Goal: Task Accomplishment & Management: Use online tool/utility

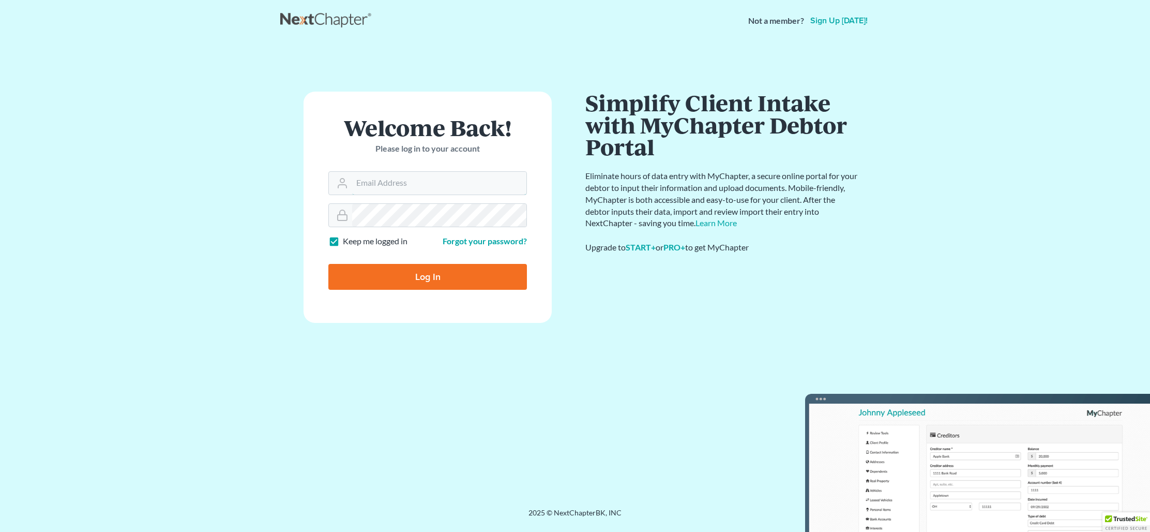
type input "dphayesesquire@gmail.com"
click at [506, 279] on input "Log In" at bounding box center [427, 277] width 199 height 26
type input "Thinking..."
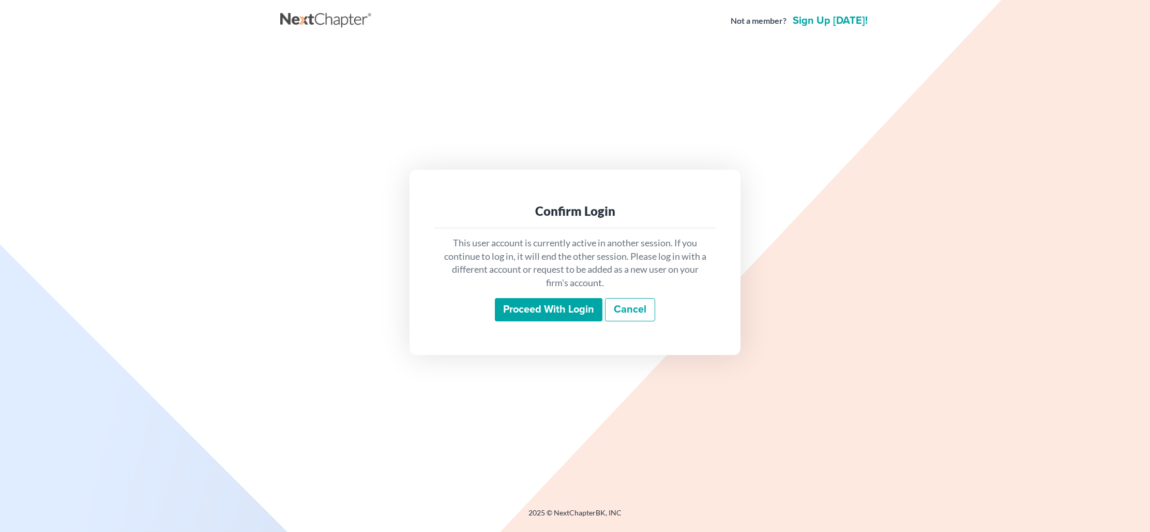
click at [540, 303] on input "Proceed with login" at bounding box center [549, 310] width 108 height 24
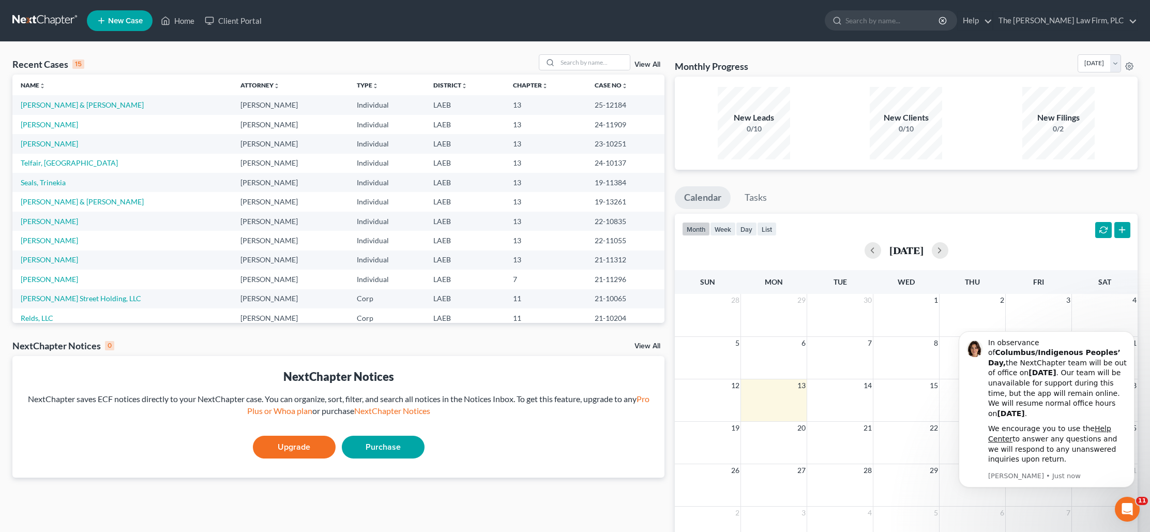
scroll to position [1, 0]
click at [63, 105] on link "[PERSON_NAME] & [PERSON_NAME]" at bounding box center [82, 104] width 123 height 9
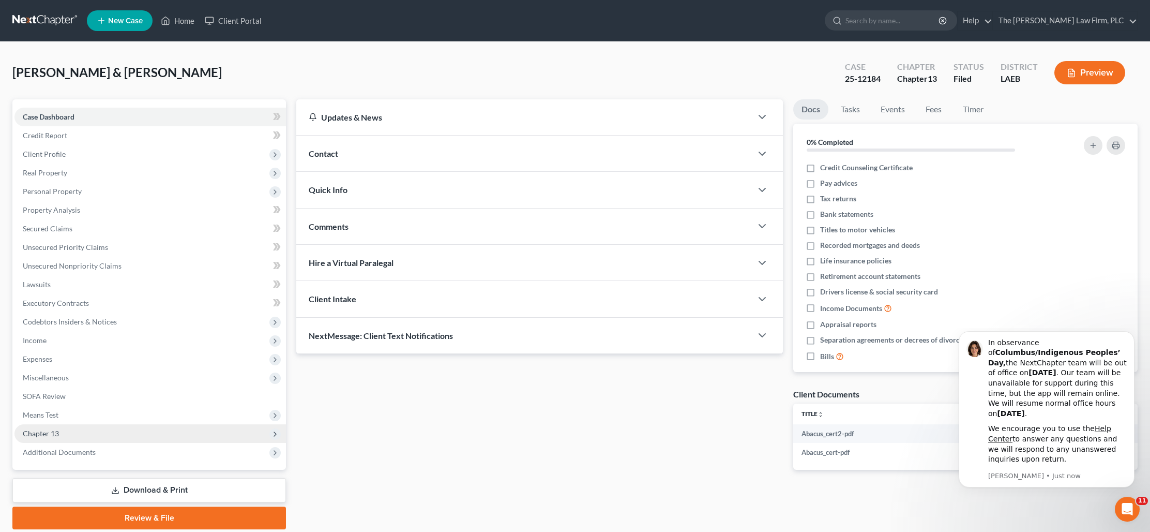
click at [64, 430] on span "Chapter 13" at bounding box center [150, 433] width 272 height 19
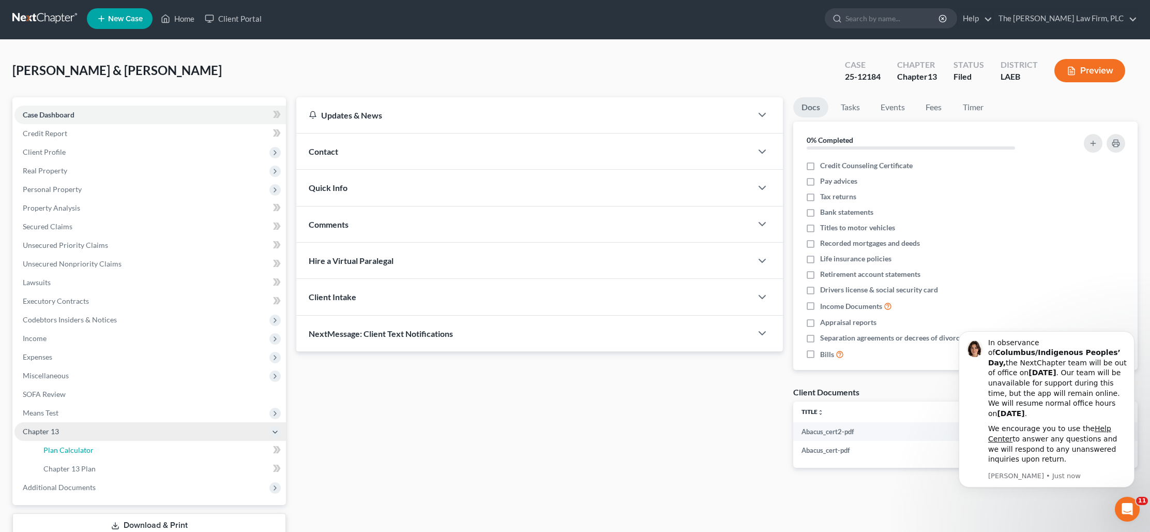
scroll to position [5, 0]
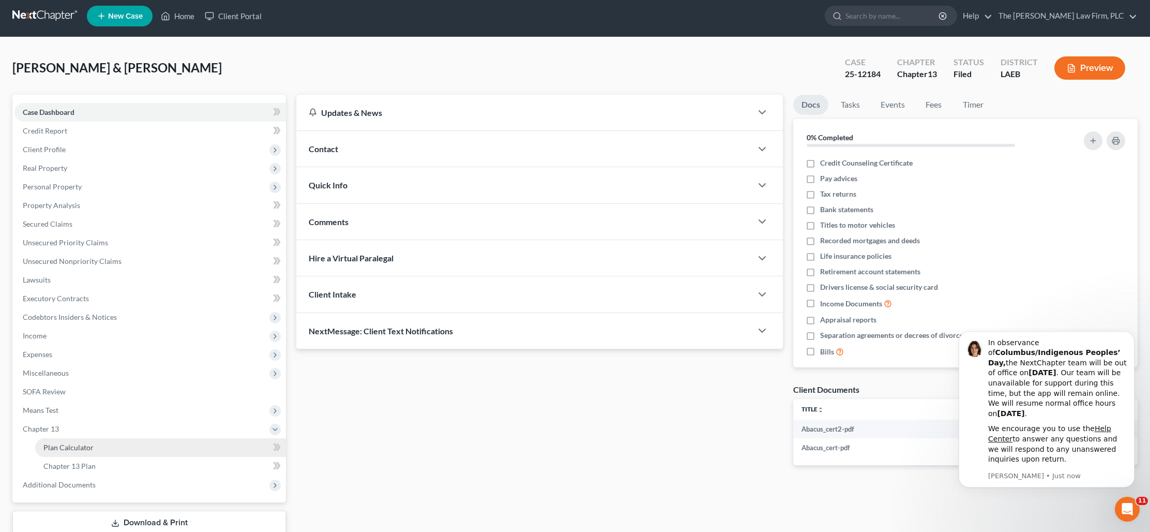
click at [213, 451] on link "Plan Calculator" at bounding box center [160, 447] width 251 height 19
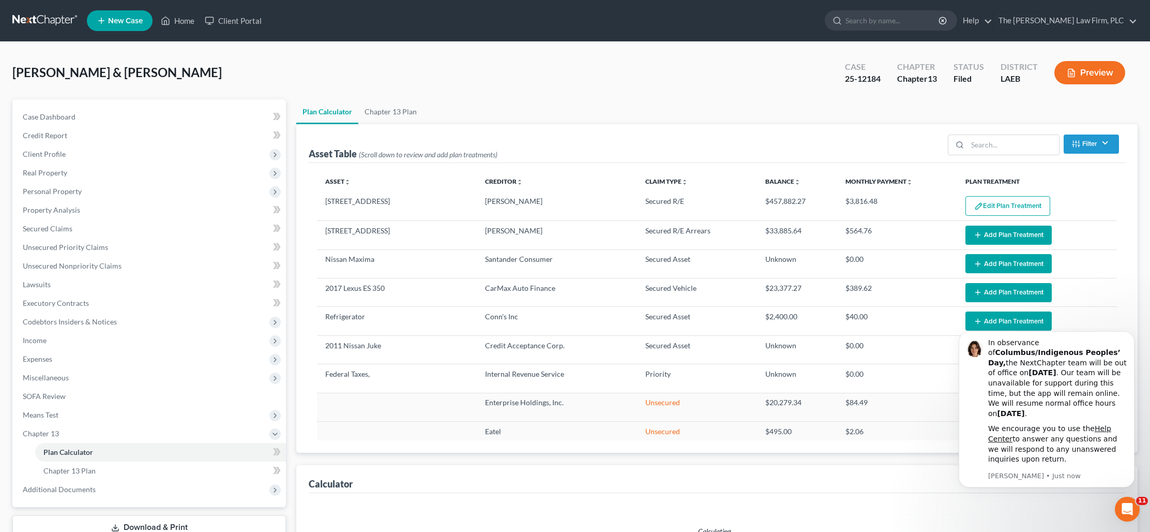
select select "59"
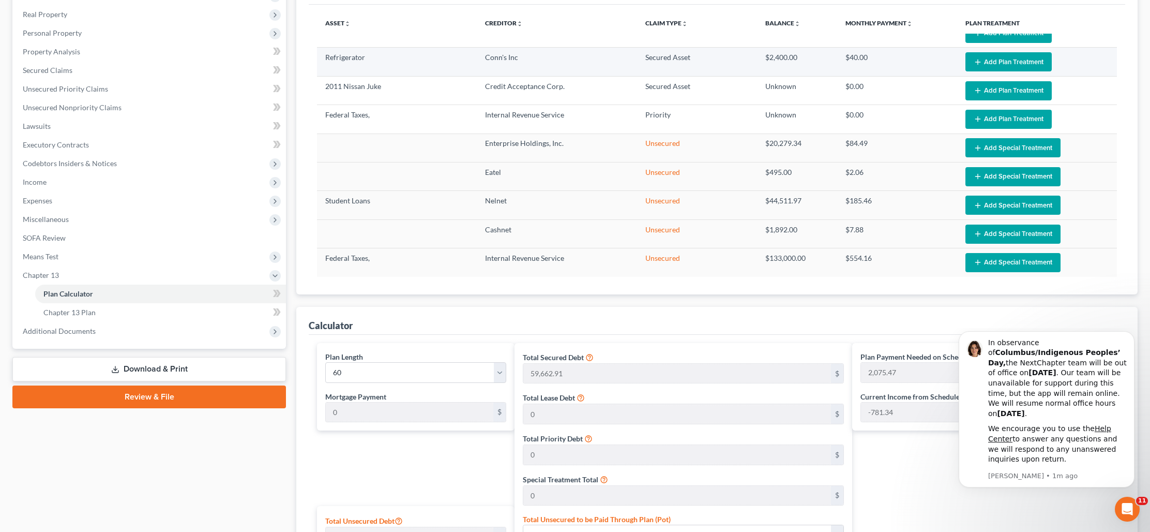
scroll to position [104, 0]
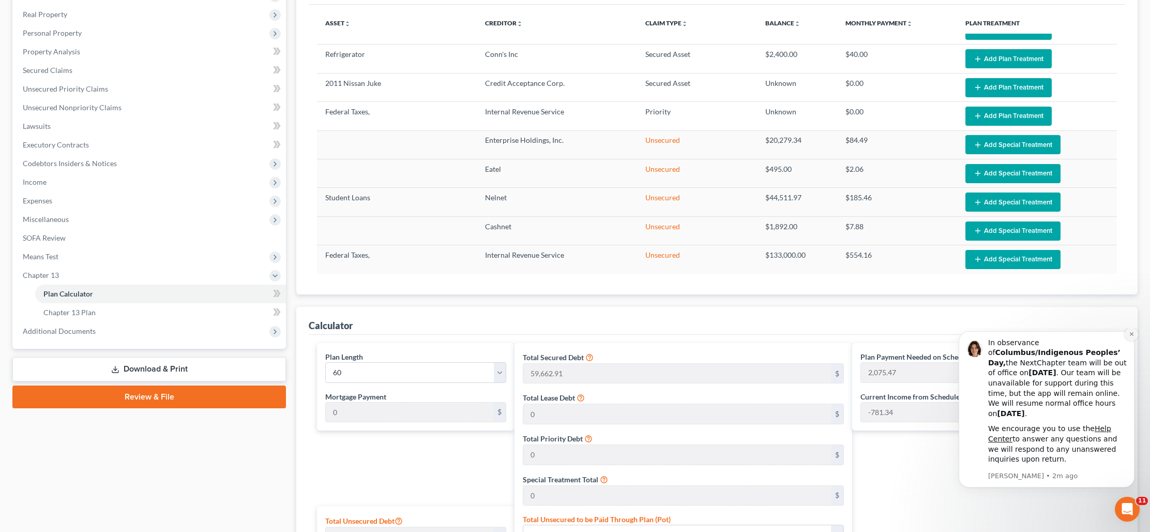
click at [1129, 337] on icon "Dismiss notification" at bounding box center [1132, 334] width 6 height 6
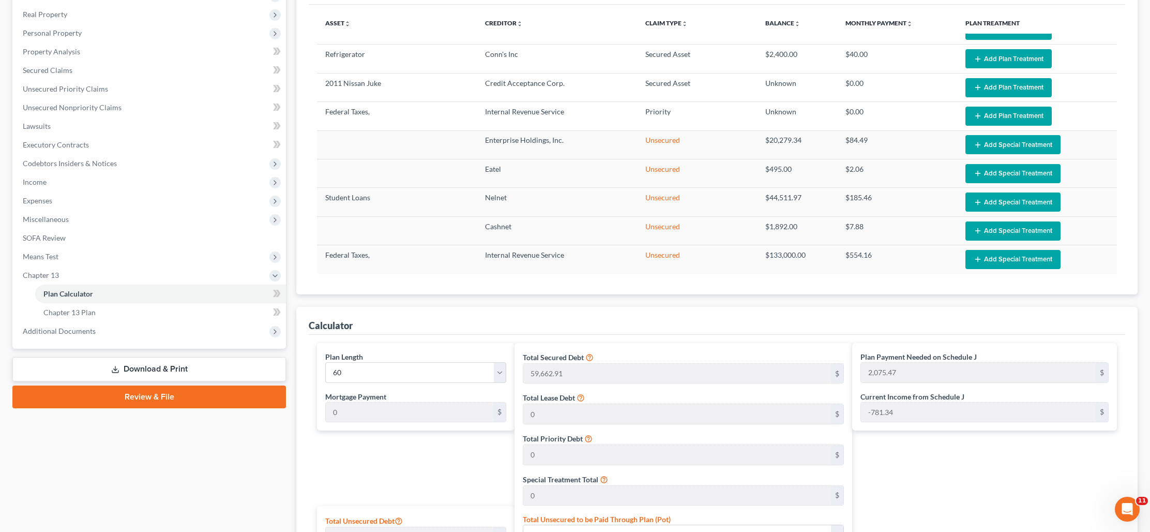
click at [273, 311] on div "New" at bounding box center [271, 304] width 21 height 17
click at [85, 187] on span "Income" at bounding box center [150, 182] width 272 height 19
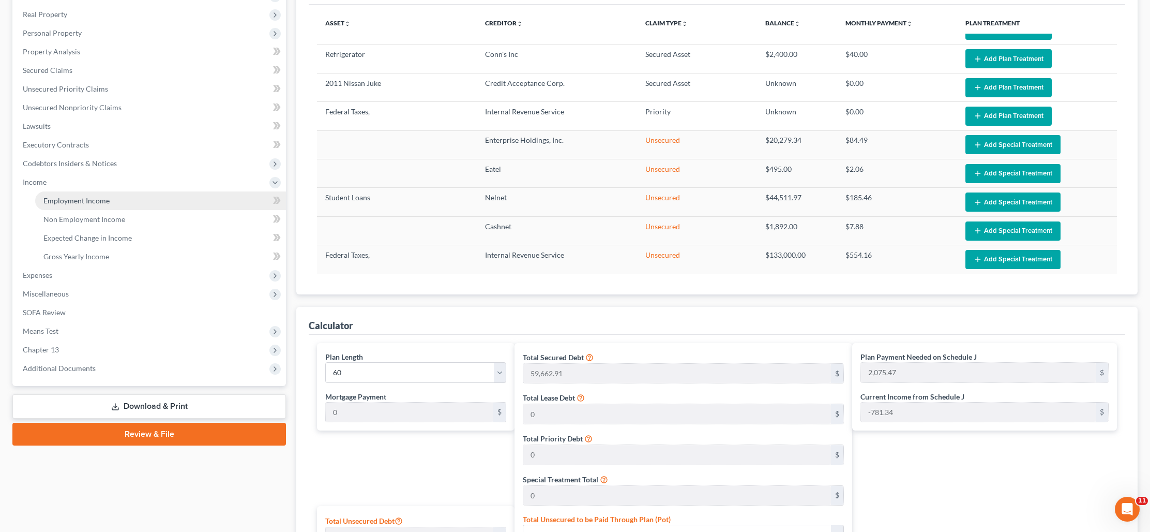
click at [93, 196] on span "Employment Income" at bounding box center [76, 200] width 66 height 9
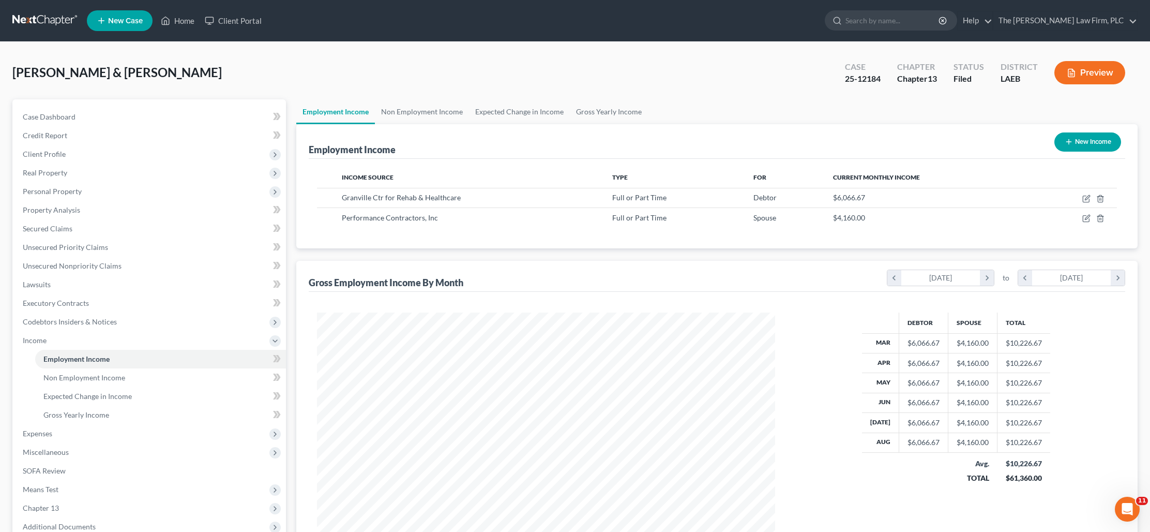
scroll to position [110, 0]
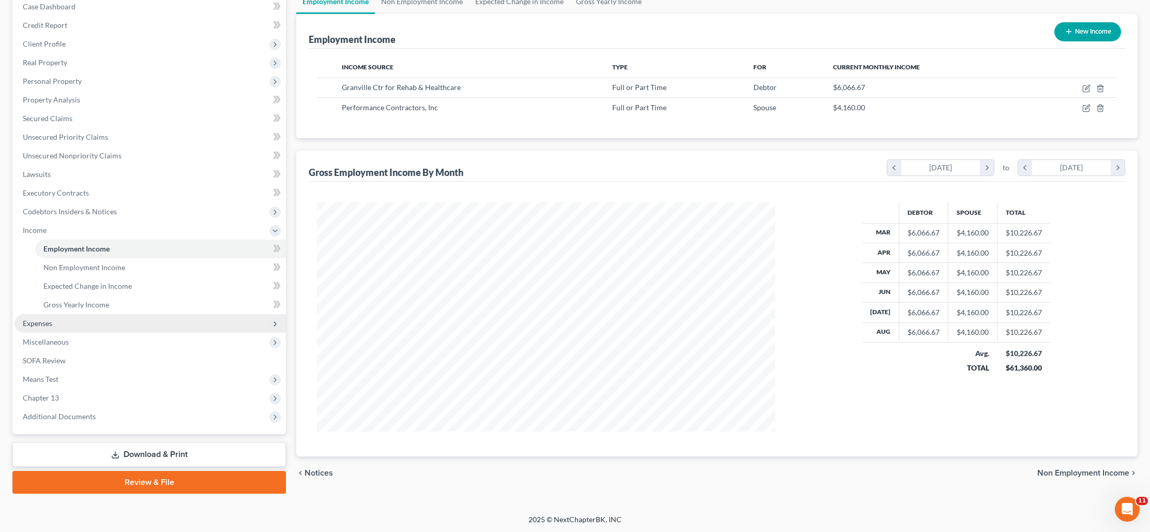
click at [107, 321] on span "Expenses" at bounding box center [150, 323] width 272 height 19
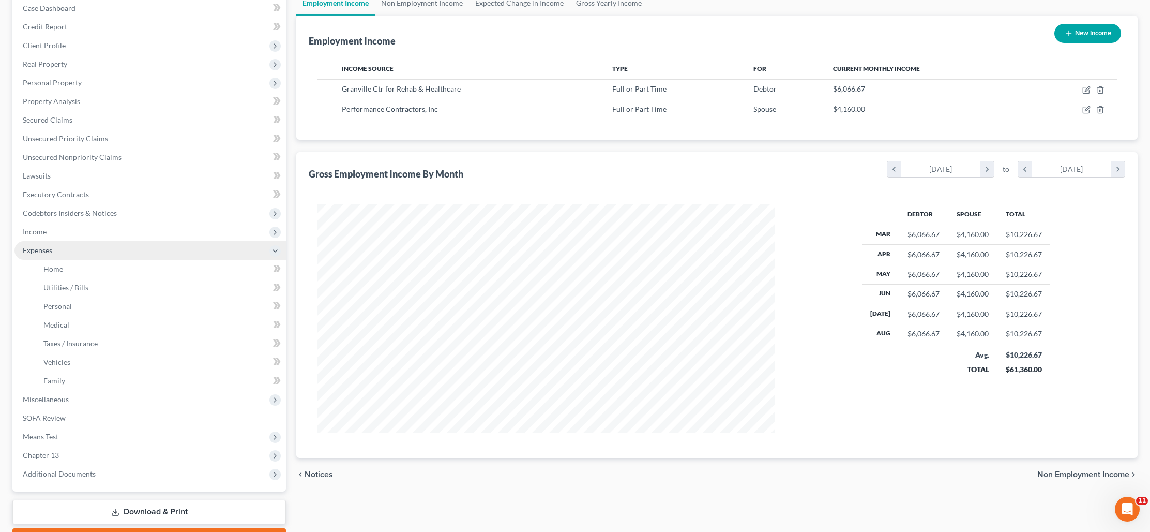
scroll to position [108, 0]
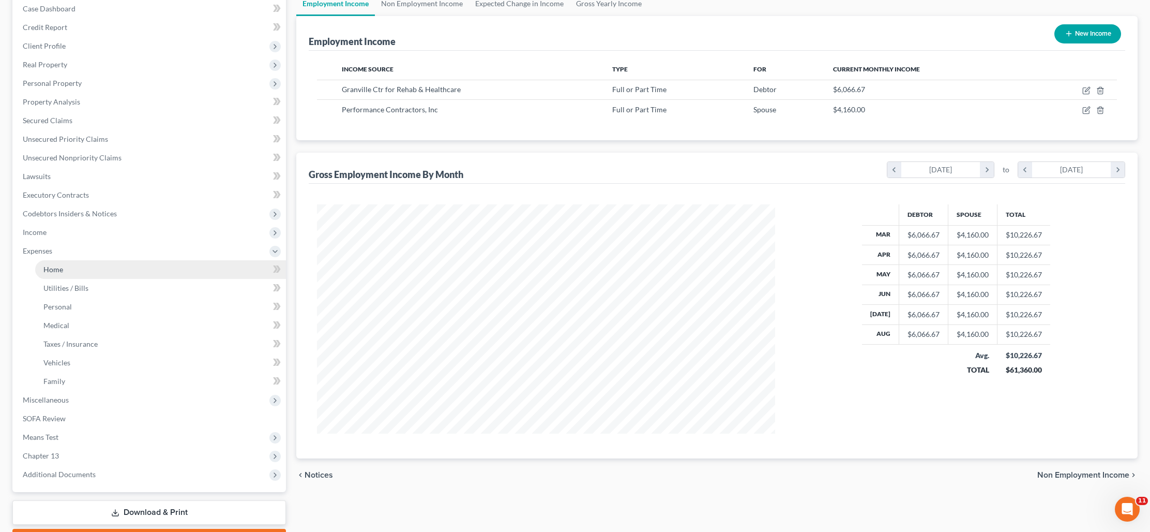
click at [106, 267] on link "Home" at bounding box center [160, 269] width 251 height 19
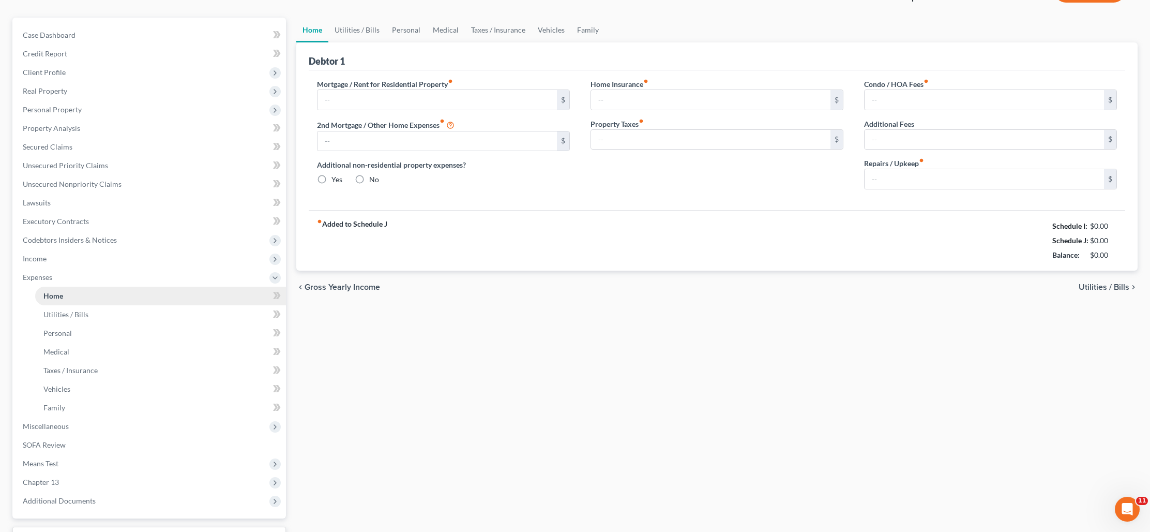
type input "3,816.48"
type input "0.00"
radio input "true"
type input "0.00"
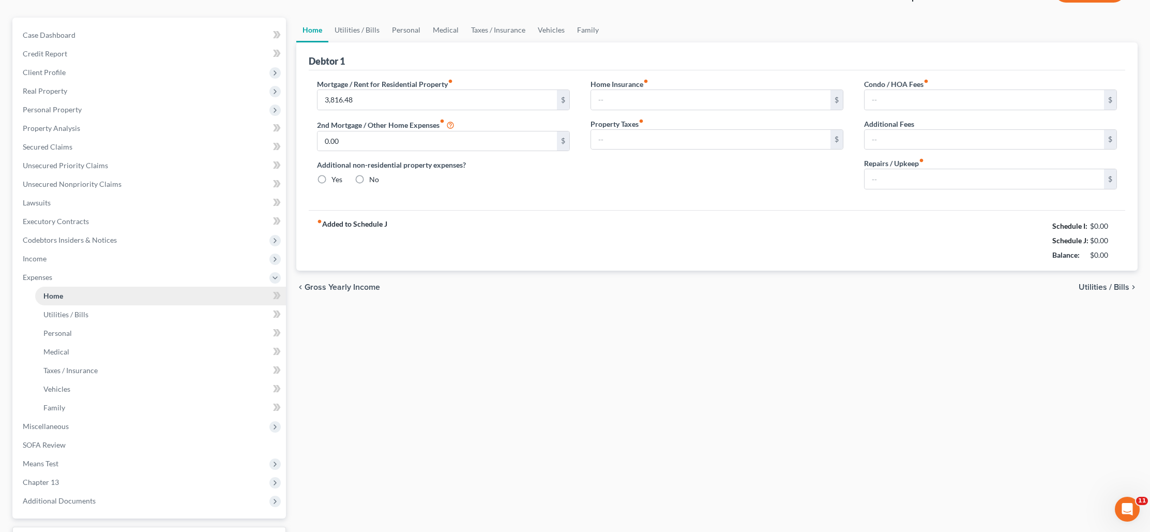
type input "0.00"
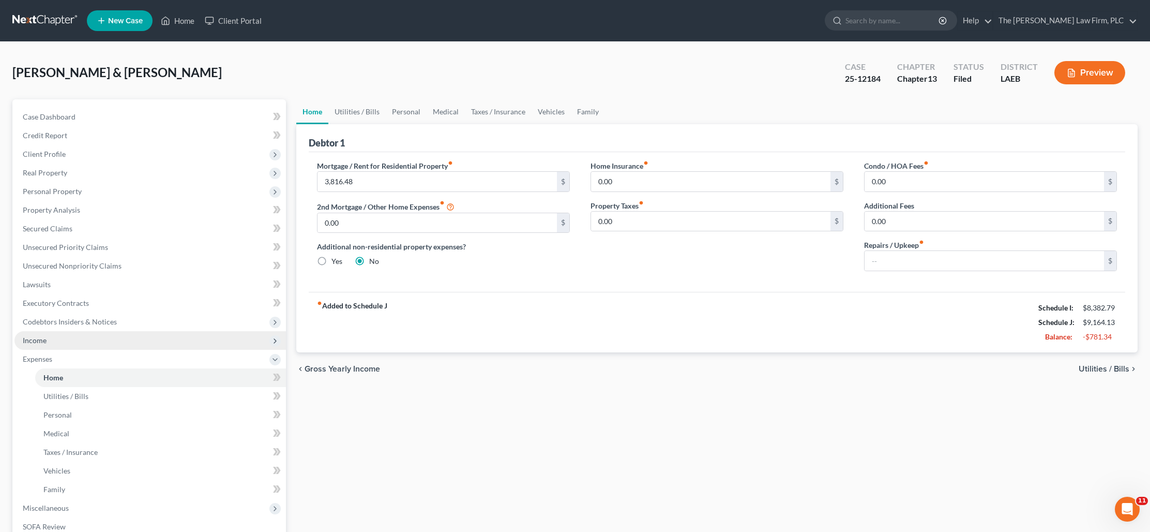
click at [134, 341] on span "Income" at bounding box center [150, 340] width 272 height 19
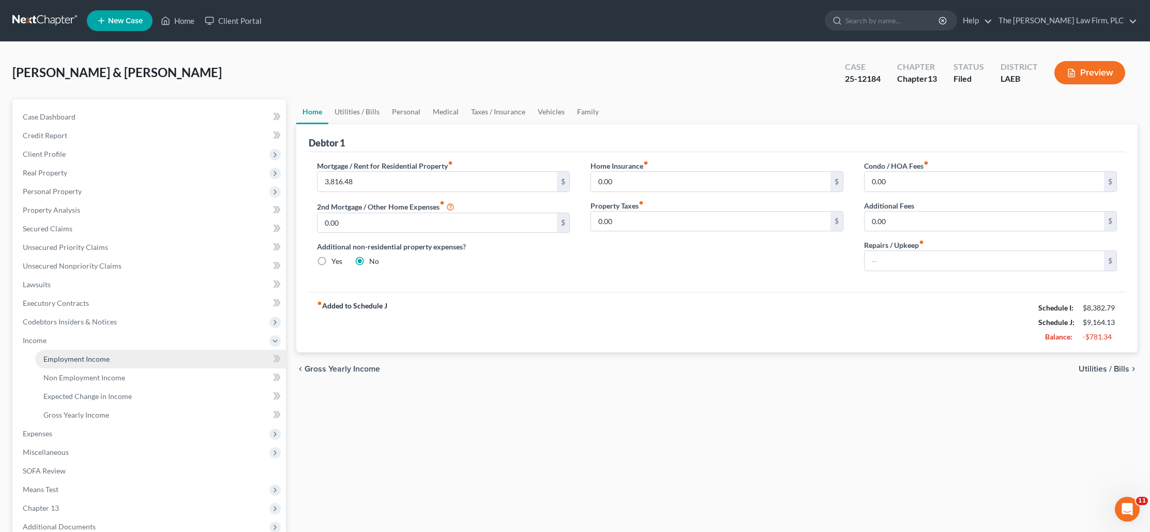
click at [125, 360] on link "Employment Income" at bounding box center [160, 359] width 251 height 19
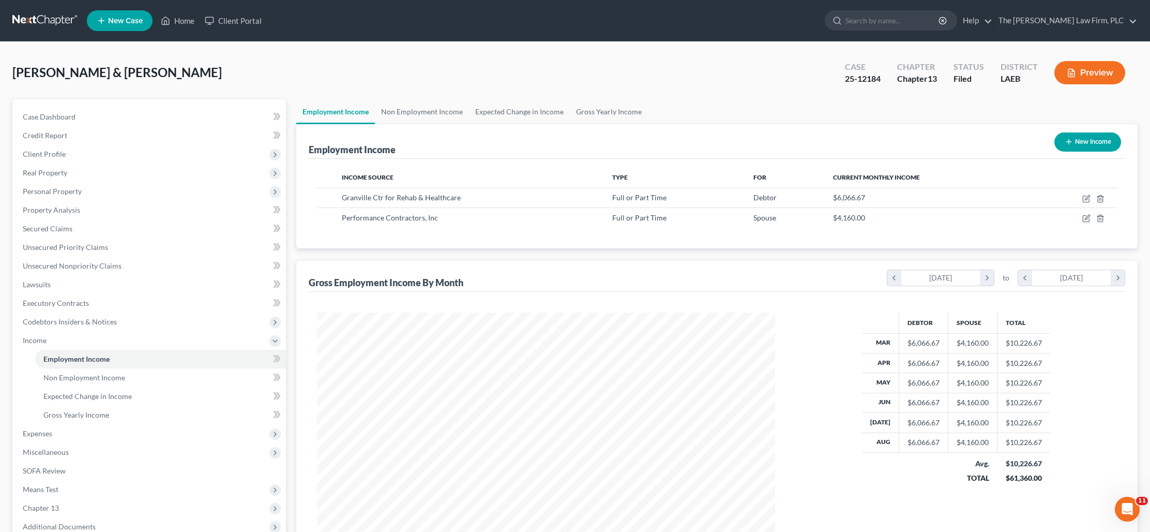
click at [1091, 70] on button "Preview" at bounding box center [1090, 72] width 71 height 23
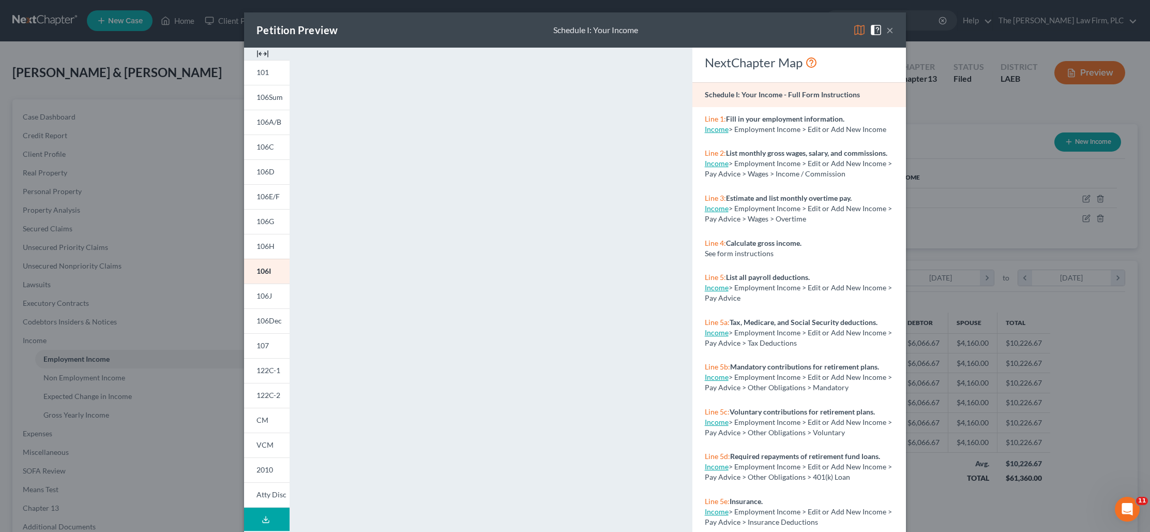
click at [890, 35] on button "×" at bounding box center [890, 30] width 7 height 12
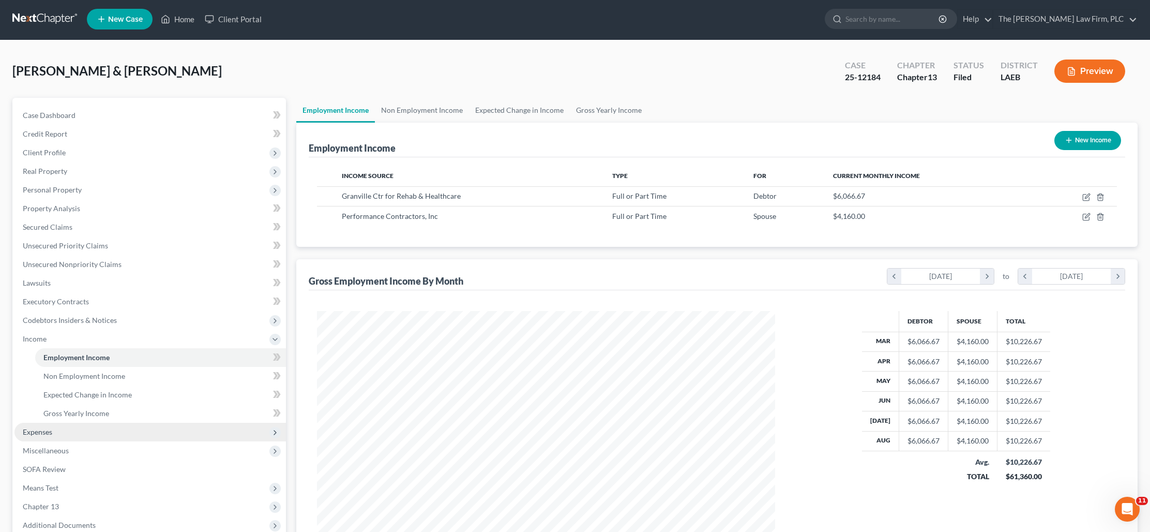
scroll to position [3, 0]
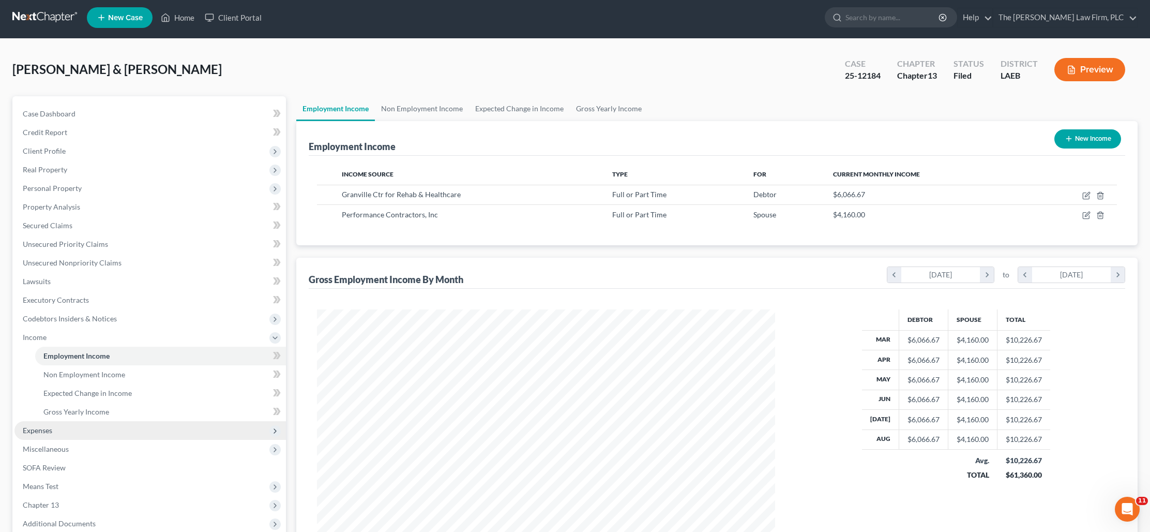
click at [121, 431] on span "Expenses" at bounding box center [150, 430] width 272 height 19
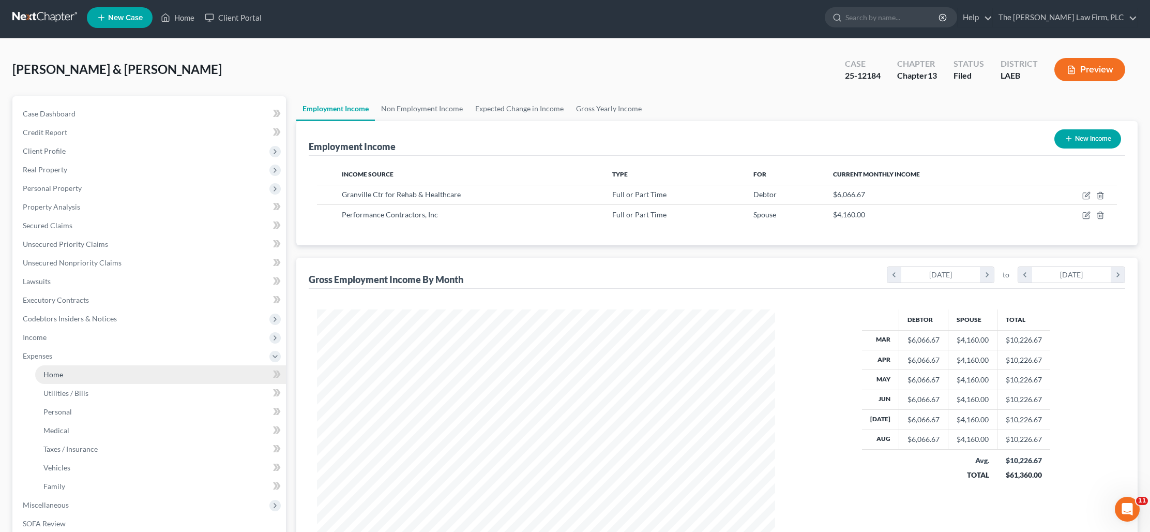
click at [102, 375] on link "Home" at bounding box center [160, 374] width 251 height 19
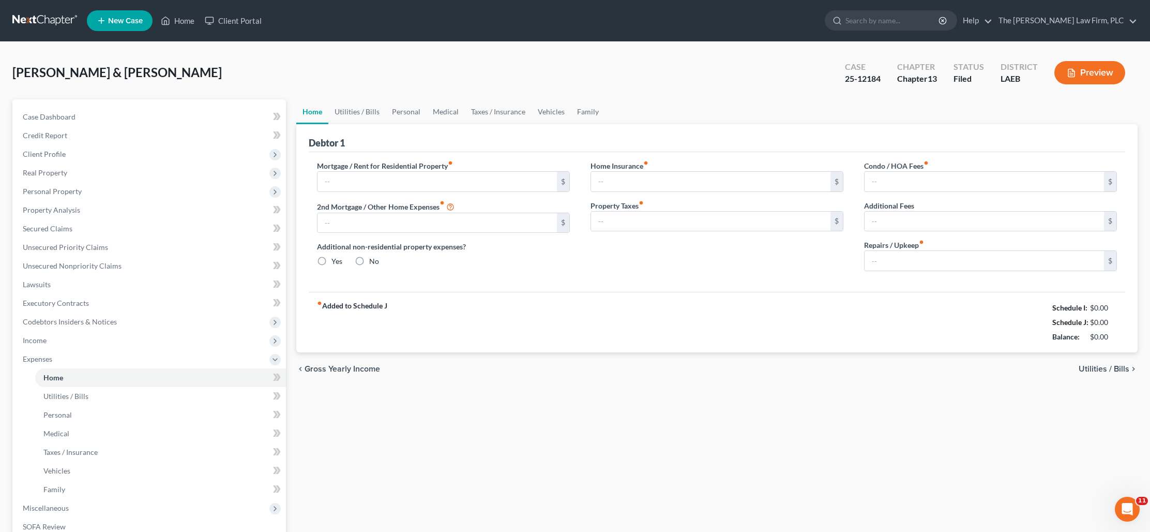
type input "3,816.48"
type input "0.00"
radio input "true"
type input "0.00"
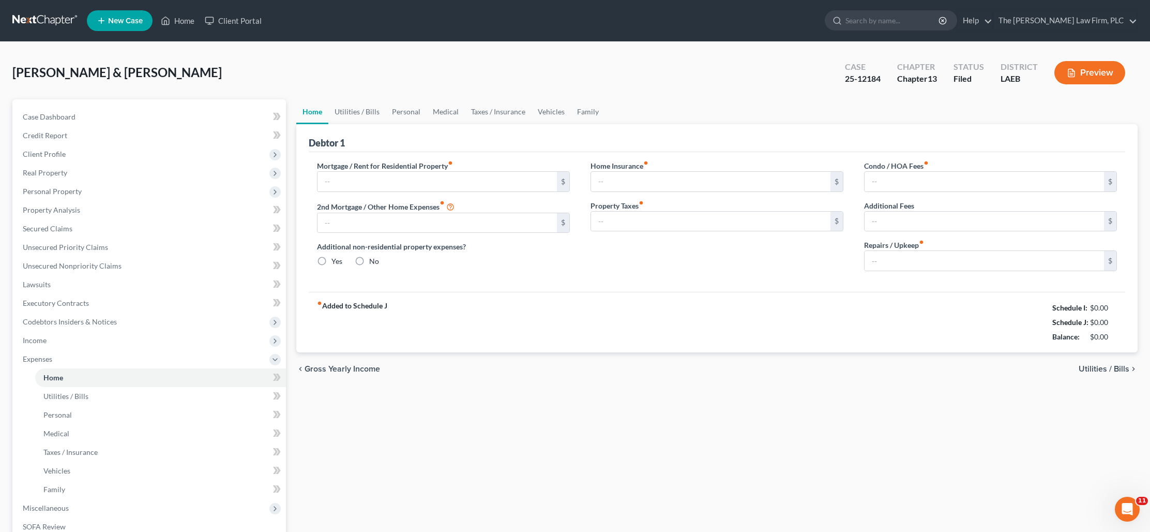
type input "0.00"
click at [357, 115] on link "Utilities / Bills" at bounding box center [356, 111] width 57 height 25
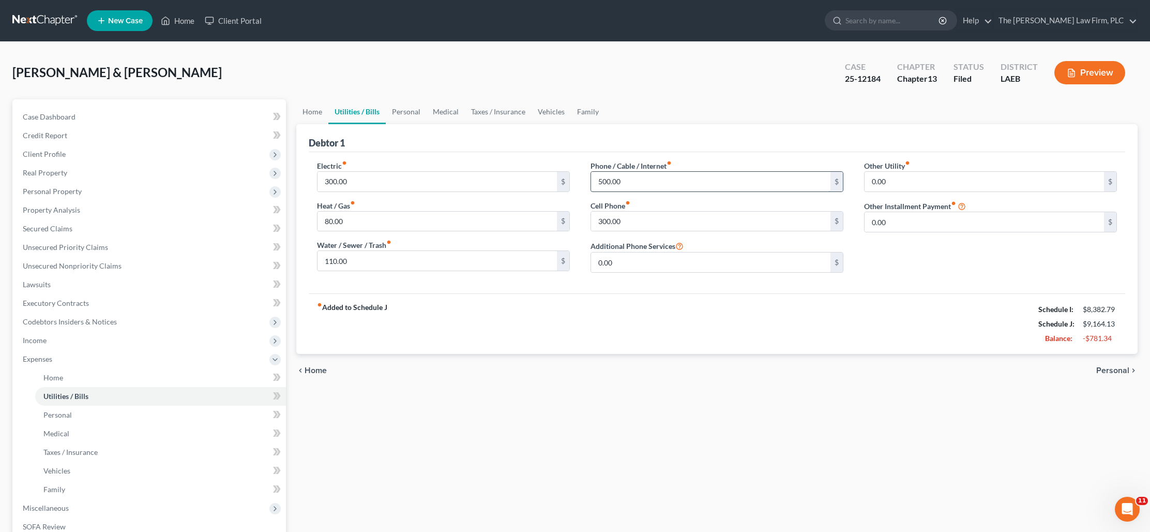
drag, startPoint x: 608, startPoint y: 176, endPoint x: 635, endPoint y: 175, distance: 26.9
click at [634, 177] on input "500.00" at bounding box center [710, 182] width 239 height 20
type input "2"
type input "150"
click at [707, 330] on div "fiber_manual_record Added to Schedule J Schedule I: $8,382.79 Schedule J: $8,81…" at bounding box center [717, 323] width 817 height 61
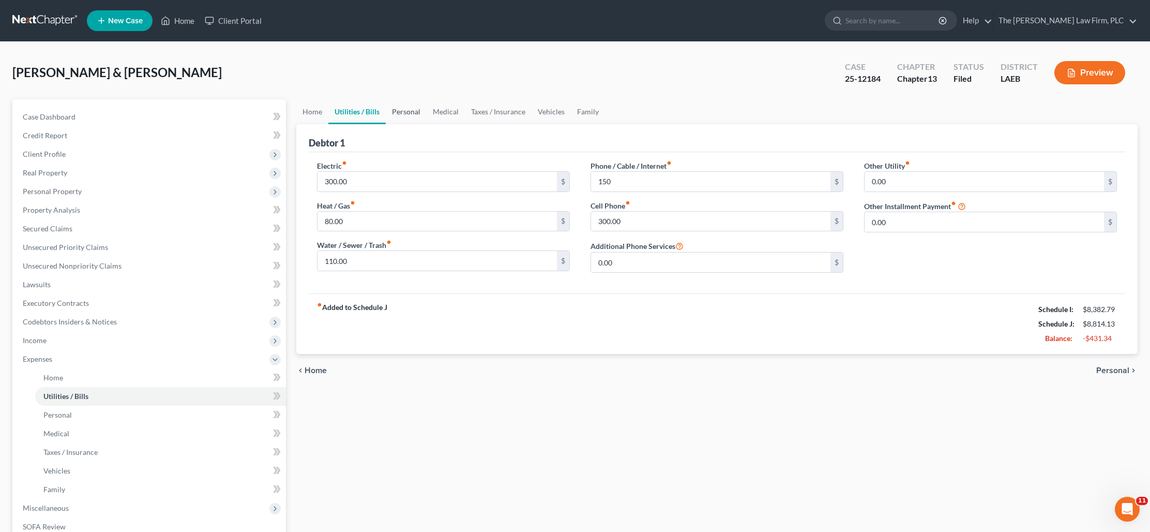
click at [399, 107] on link "Personal" at bounding box center [406, 111] width 41 height 25
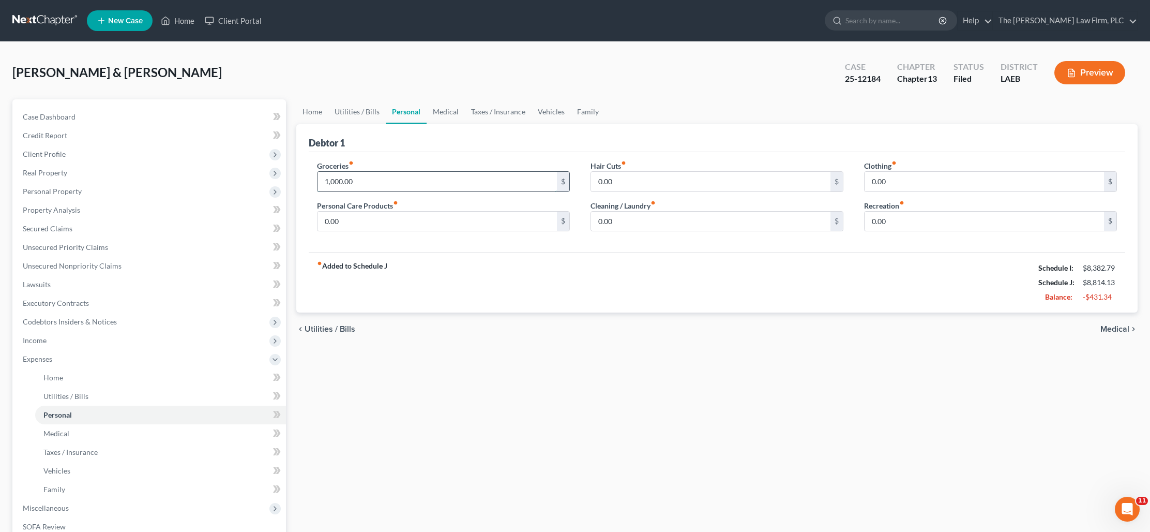
drag, startPoint x: 357, startPoint y: 181, endPoint x: 364, endPoint y: 182, distance: 6.9
click at [361, 183] on input "1,000.00" at bounding box center [437, 182] width 239 height 20
click at [453, 111] on link "Medical" at bounding box center [446, 111] width 38 height 25
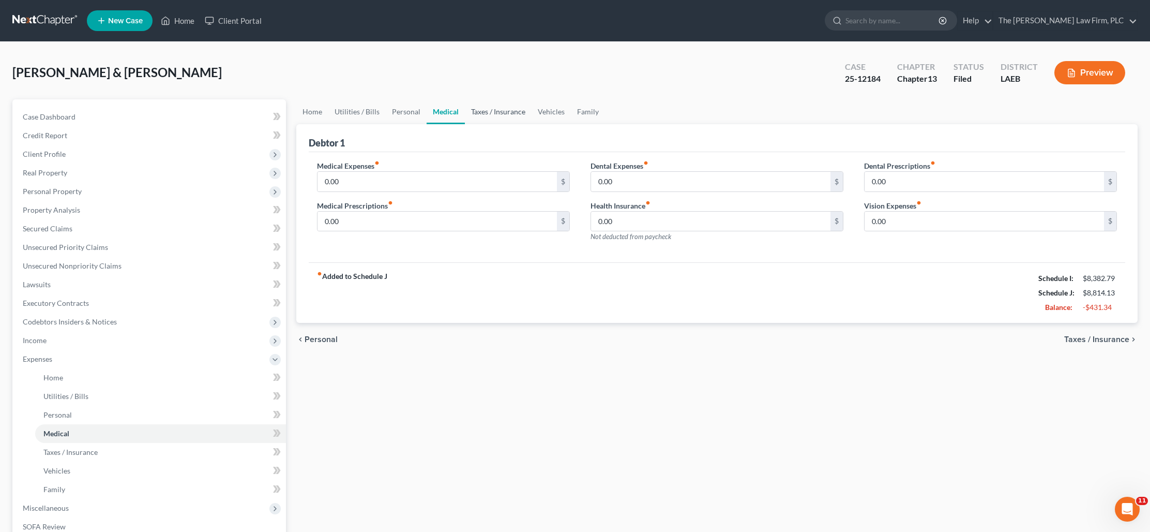
click at [494, 112] on link "Taxes / Insurance" at bounding box center [498, 111] width 67 height 25
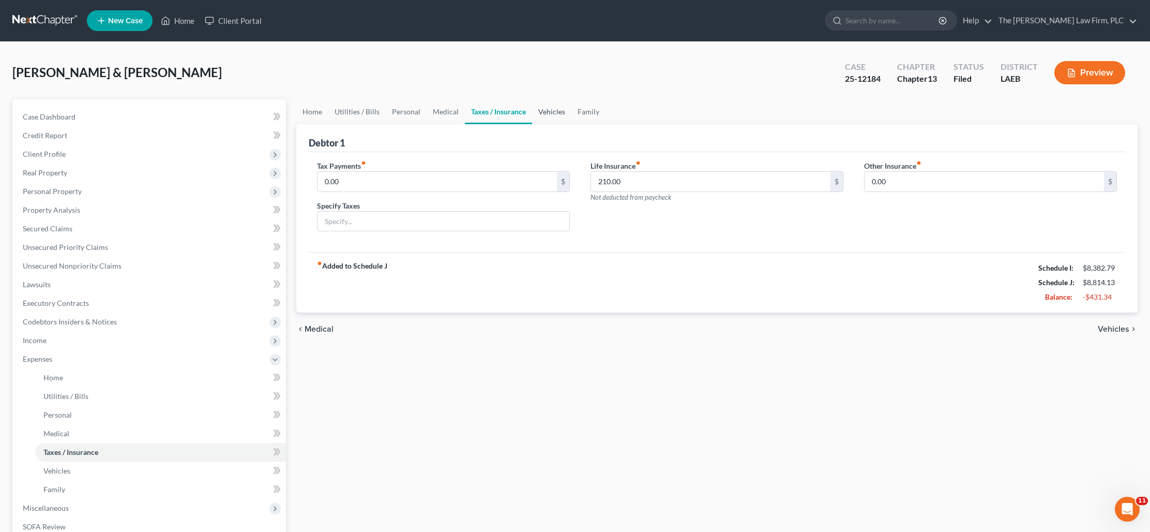
click at [552, 114] on link "Vehicles" at bounding box center [551, 111] width 39 height 25
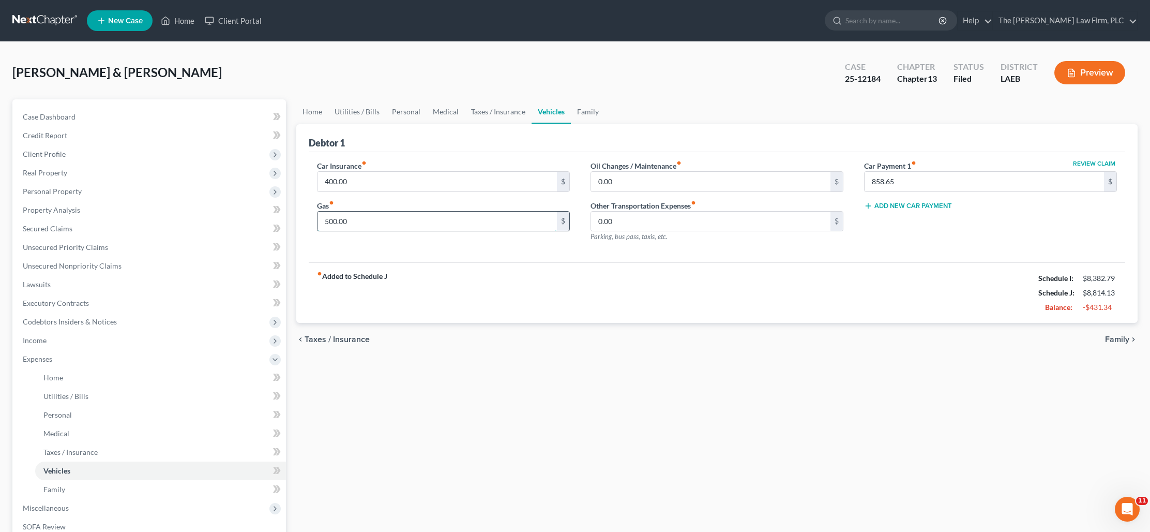
click at [329, 223] on input "500.00" at bounding box center [437, 222] width 239 height 20
click at [336, 220] on input "500.00" at bounding box center [437, 222] width 239 height 20
drag, startPoint x: 331, startPoint y: 220, endPoint x: 322, endPoint y: 220, distance: 8.8
click at [322, 220] on input "500.00" at bounding box center [437, 222] width 239 height 20
type input "300.00"
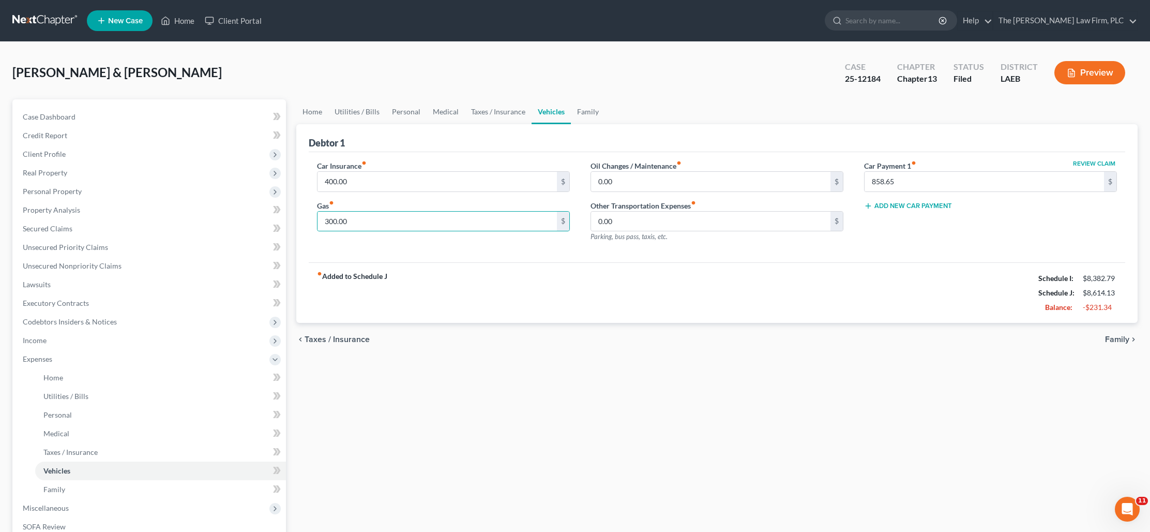
click at [366, 254] on div "Car Insurance fiber_manual_record 400.00 $ Gas fiber_manual_record 300.00 $ Oil…" at bounding box center [717, 207] width 817 height 111
click at [578, 112] on link "Family" at bounding box center [588, 111] width 34 height 25
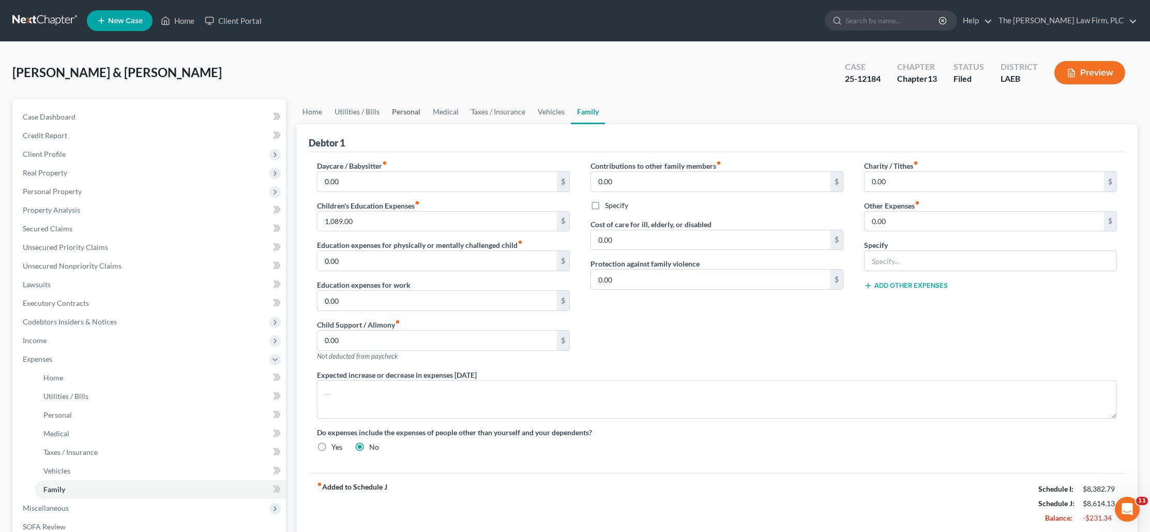
click at [404, 112] on link "Personal" at bounding box center [406, 111] width 41 height 25
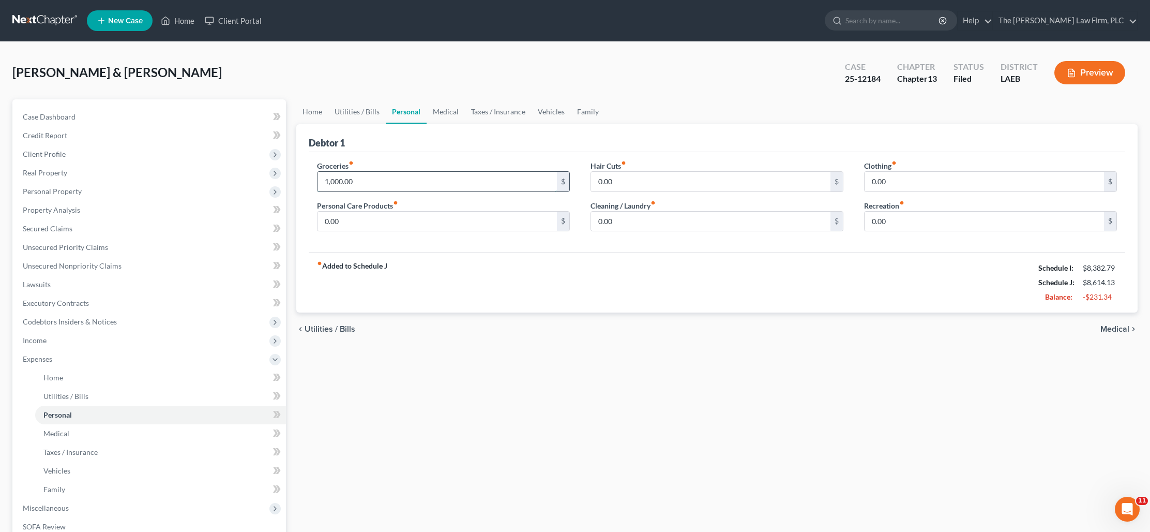
click at [360, 181] on input "1,000.00" at bounding box center [437, 182] width 239 height 20
type input "500"
click at [447, 251] on div "Groceries fiber_manual_record 500 $ Personal Care Products fiber_manual_record …" at bounding box center [717, 202] width 817 height 100
click at [575, 108] on link "Family" at bounding box center [588, 111] width 34 height 25
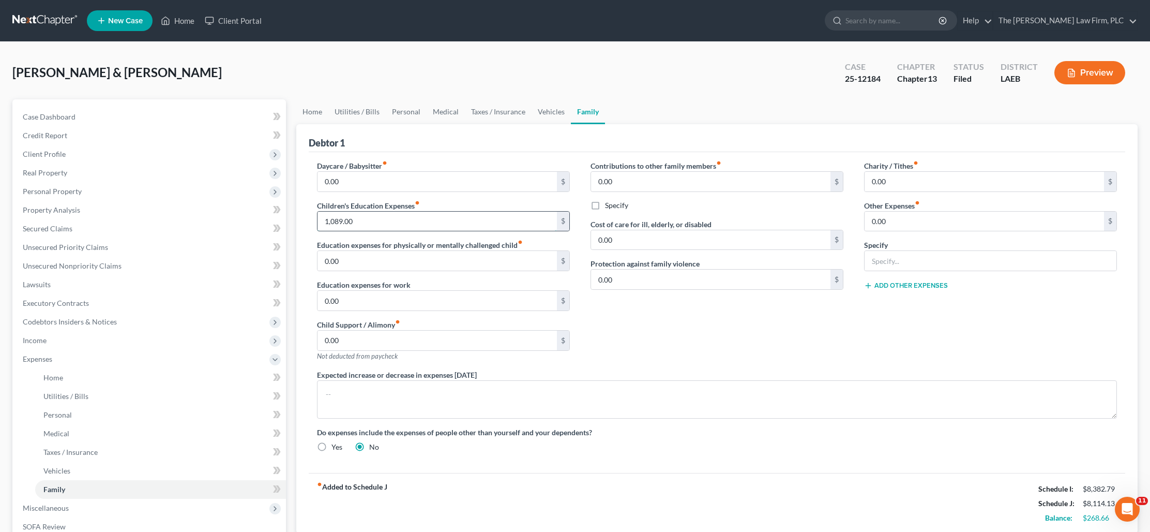
drag, startPoint x: 382, startPoint y: 221, endPoint x: 374, endPoint y: 226, distance: 9.0
click at [374, 226] on input "1,089.00" at bounding box center [437, 222] width 239 height 20
click at [665, 322] on div "Contributions to other family members fiber_manual_record 0.00 $ Specify Cost o…" at bounding box center [717, 264] width 274 height 209
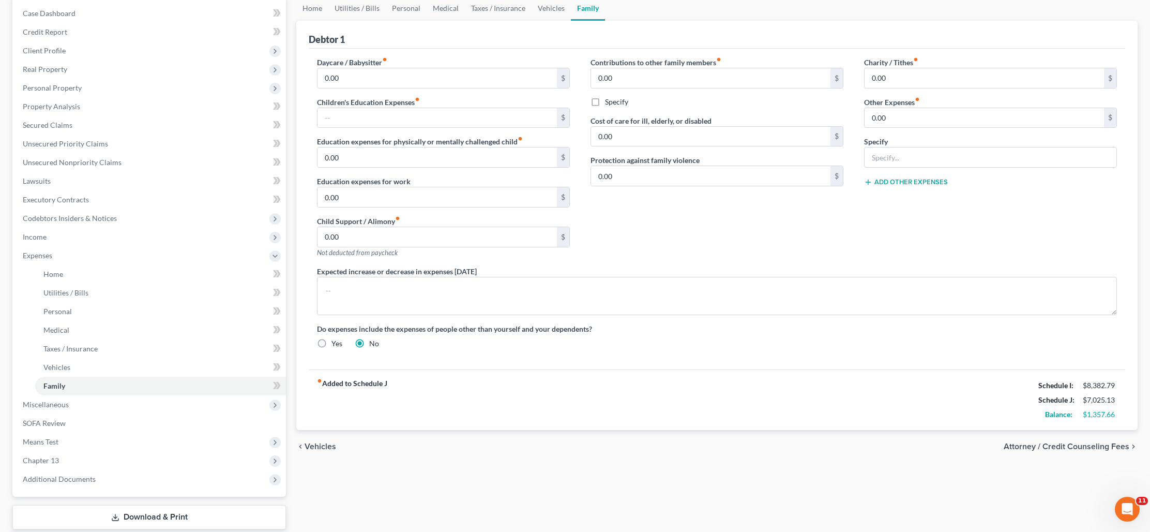
scroll to position [104, 0]
click at [551, 278] on textarea at bounding box center [717, 295] width 800 height 38
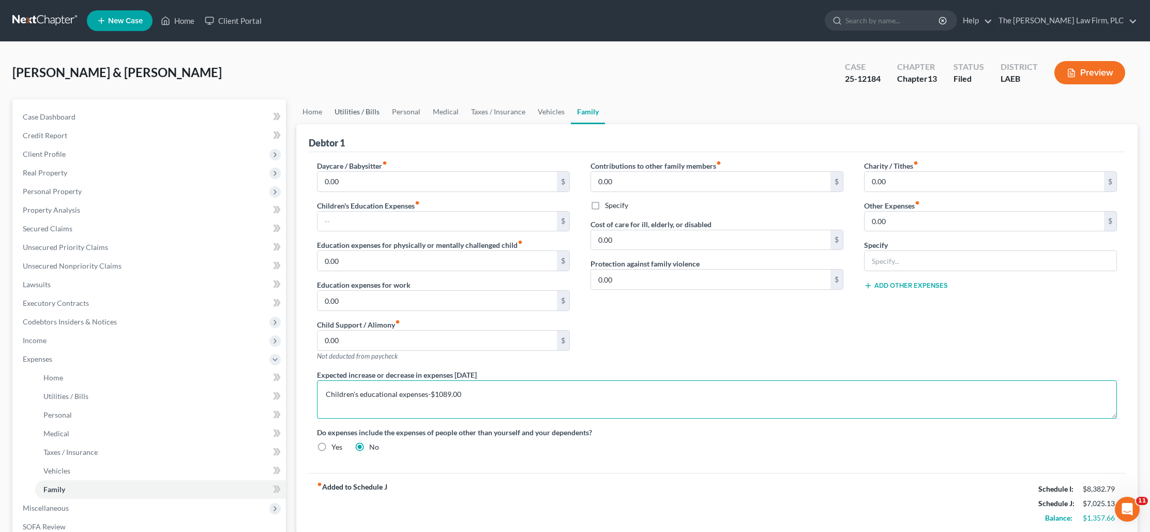
type textarea "Children's educational expenses-$1089.00"
click at [368, 108] on link "Utilities / Bills" at bounding box center [356, 111] width 57 height 25
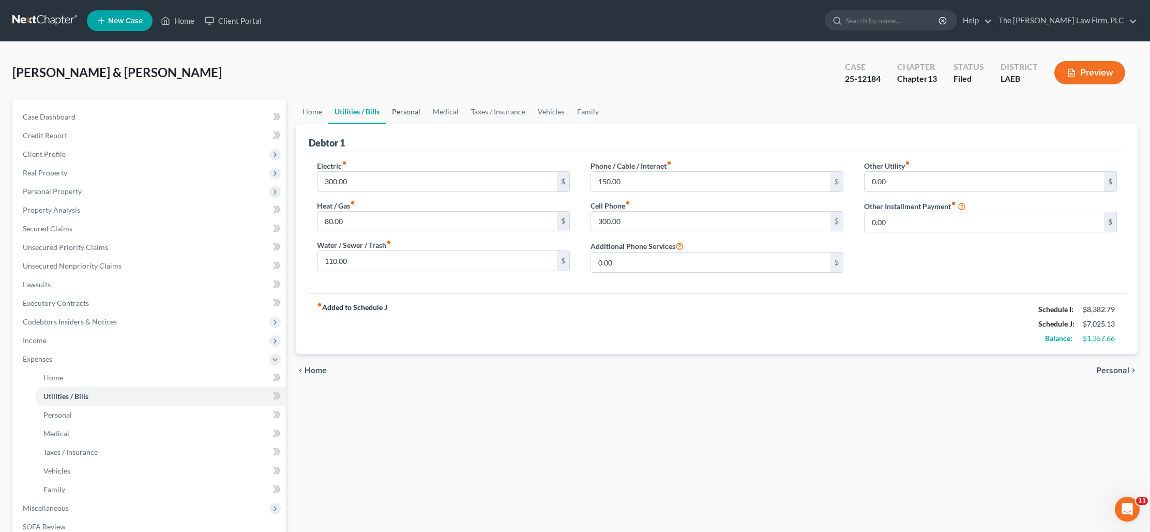
click at [410, 115] on link "Personal" at bounding box center [406, 111] width 41 height 25
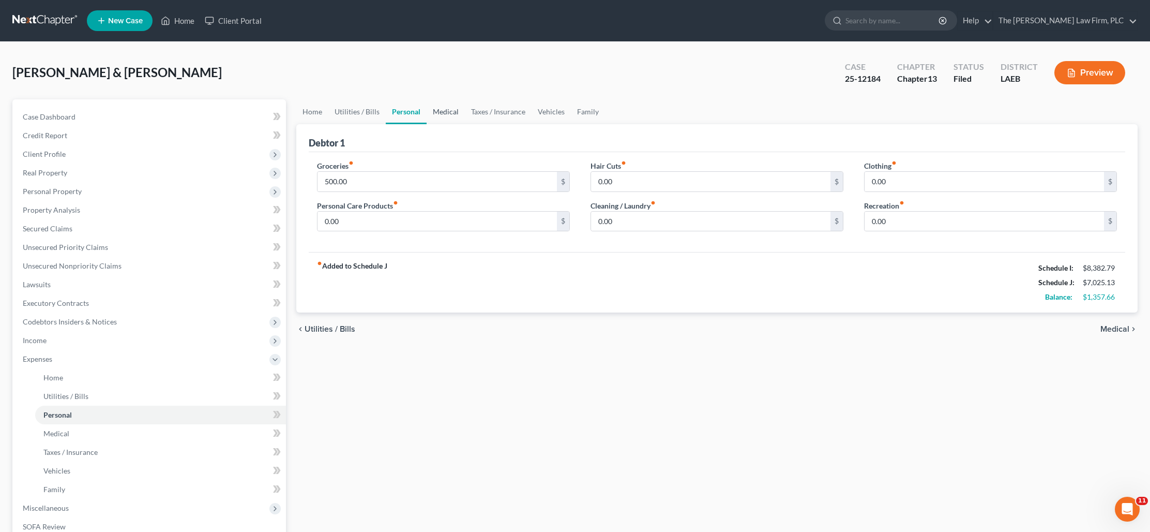
click at [440, 108] on link "Medical" at bounding box center [446, 111] width 38 height 25
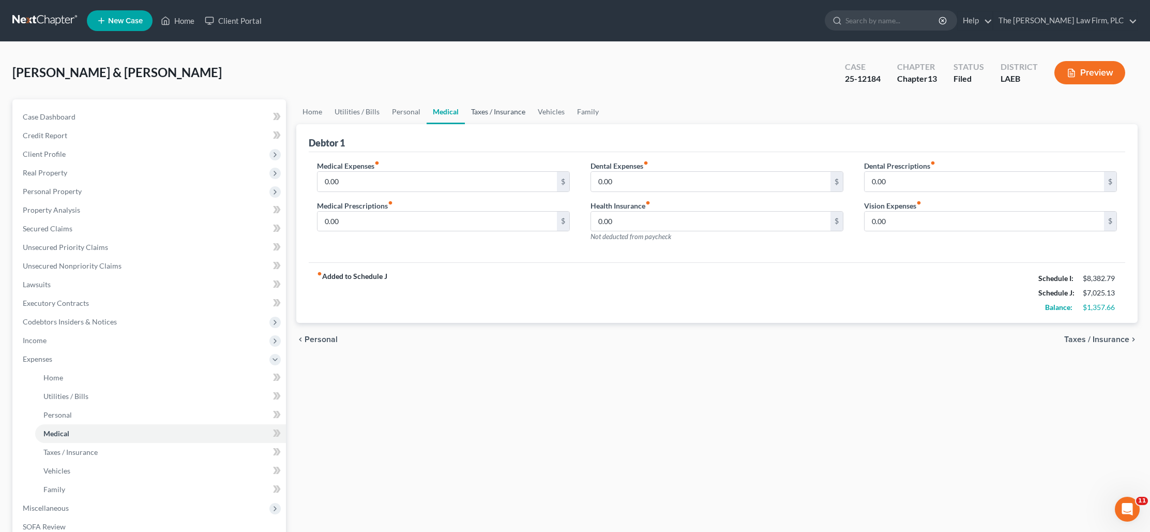
click at [505, 113] on link "Taxes / Insurance" at bounding box center [498, 111] width 67 height 25
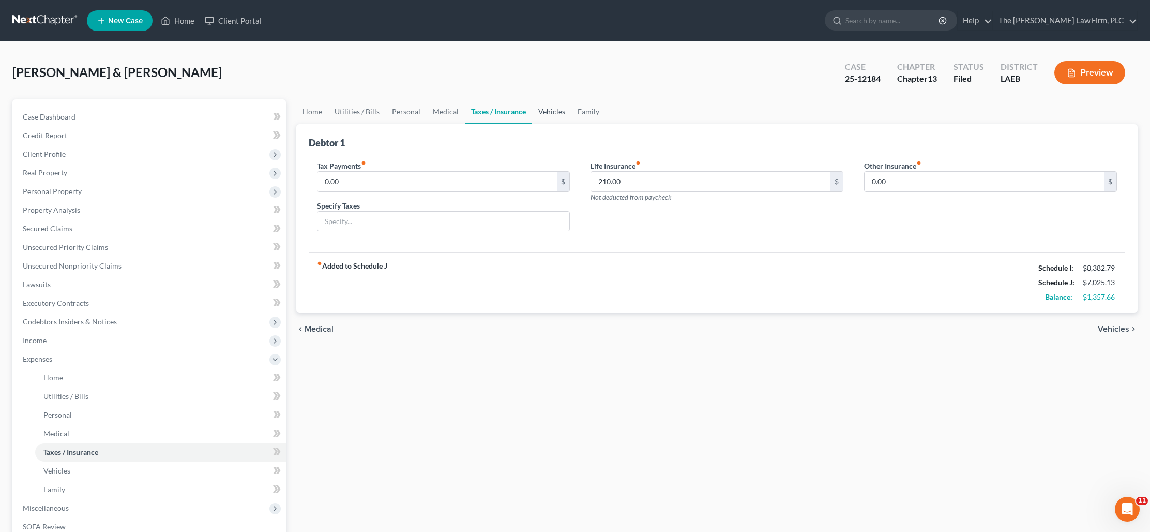
click at [537, 112] on link "Vehicles" at bounding box center [551, 111] width 39 height 25
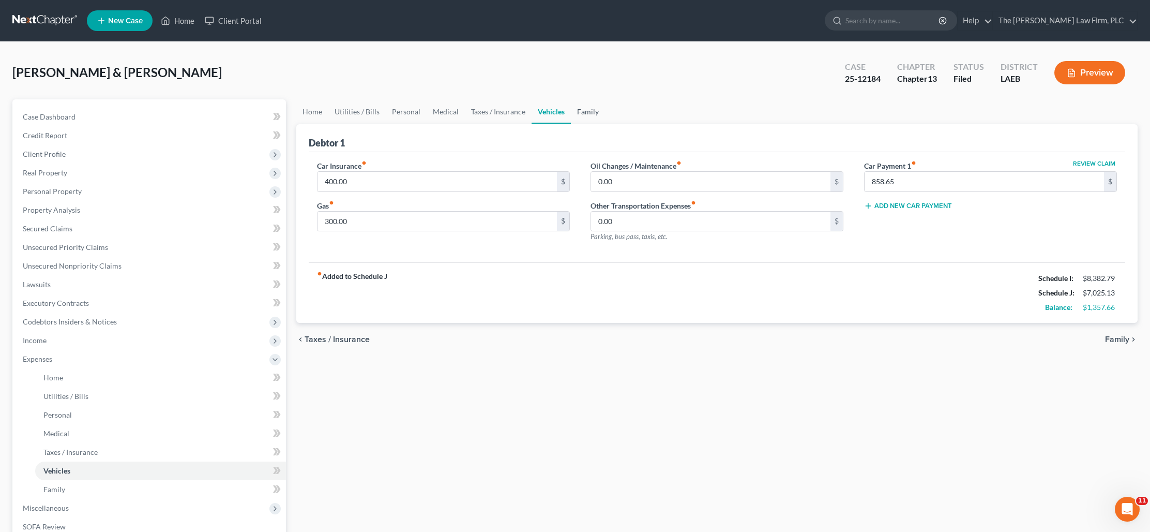
click at [579, 115] on link "Family" at bounding box center [588, 111] width 34 height 25
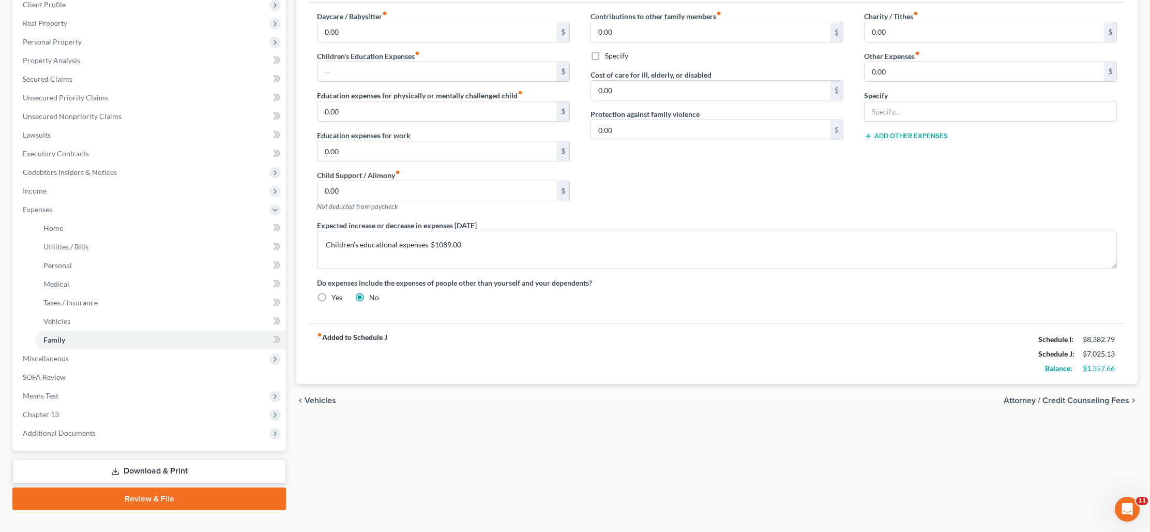
scroll to position [152, 0]
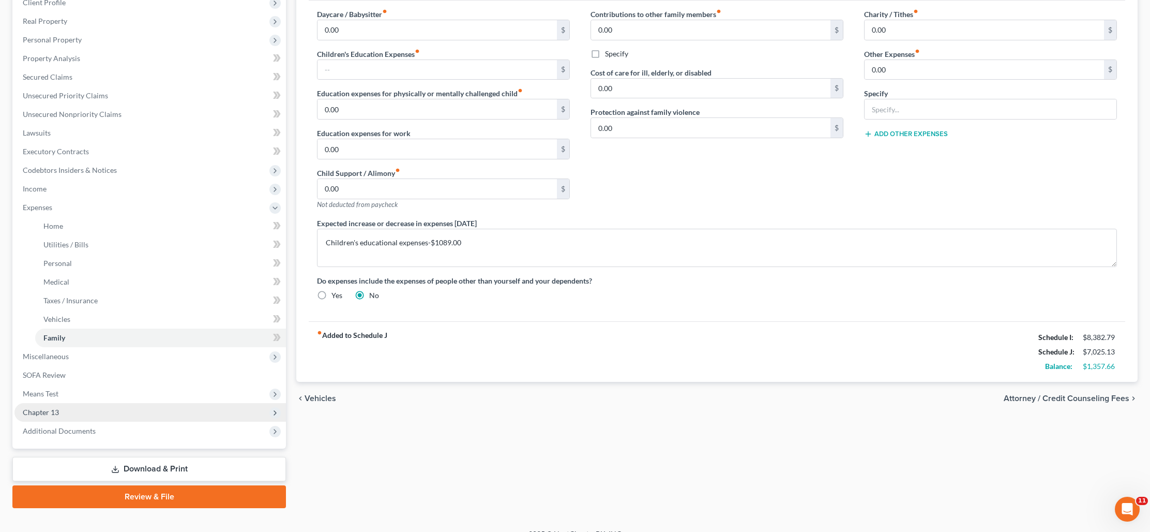
click at [173, 412] on span "Chapter 13" at bounding box center [150, 412] width 272 height 19
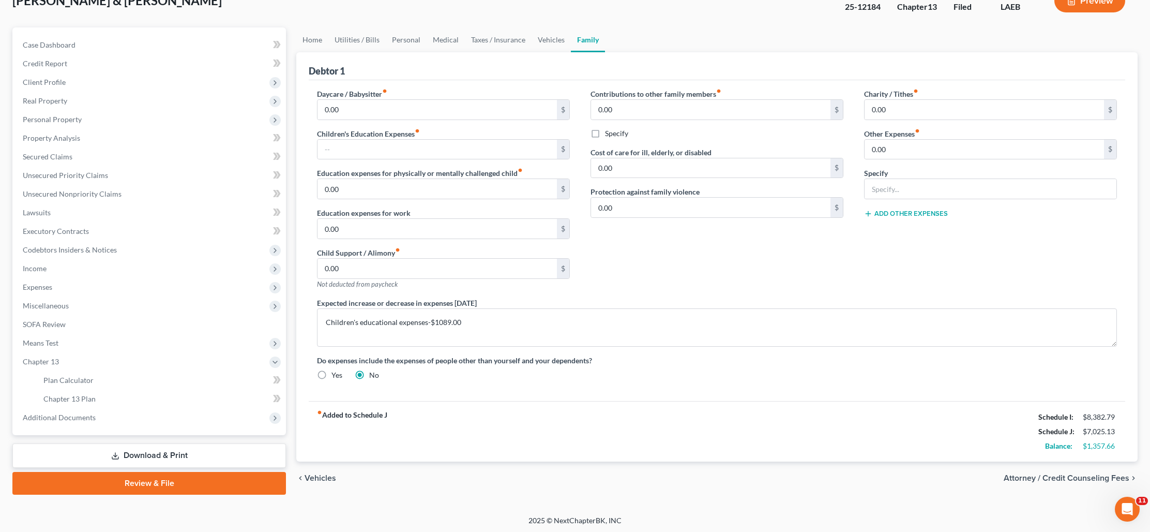
scroll to position [73, 0]
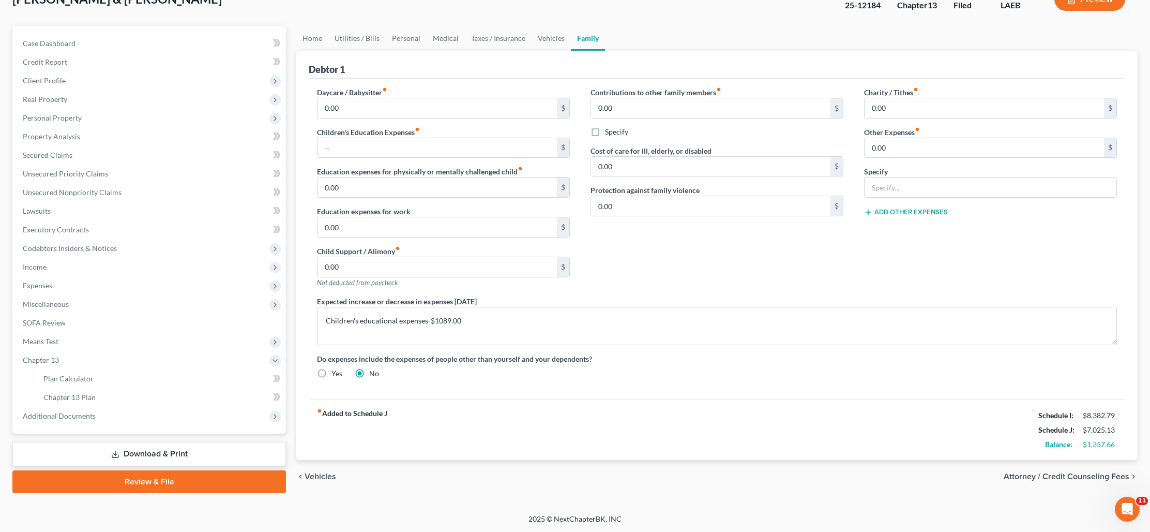
click at [1119, 474] on span "Attorney / Credit Counseling Fees" at bounding box center [1067, 476] width 126 height 8
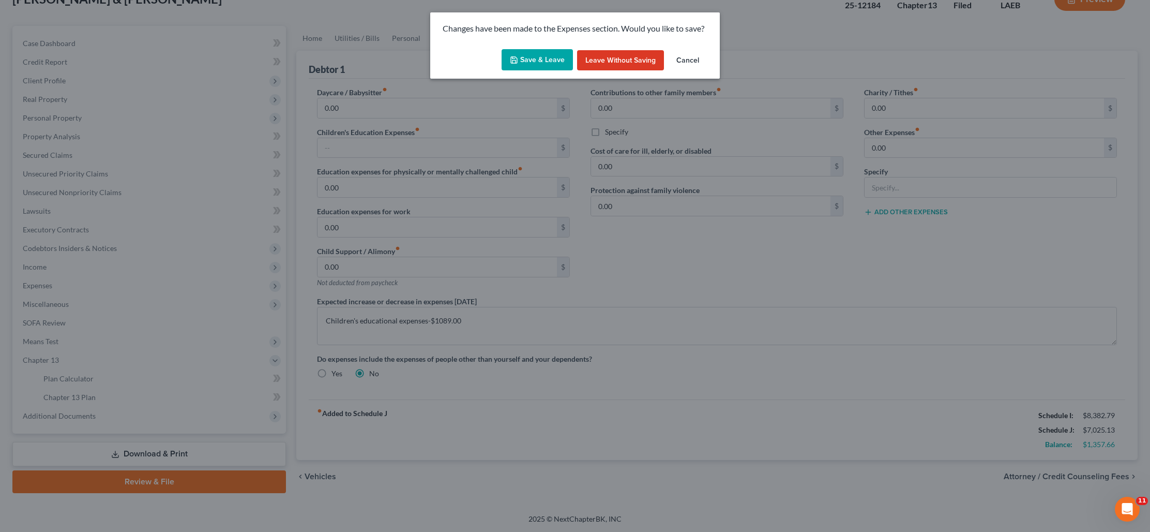
click at [543, 59] on button "Save & Leave" at bounding box center [537, 60] width 71 height 22
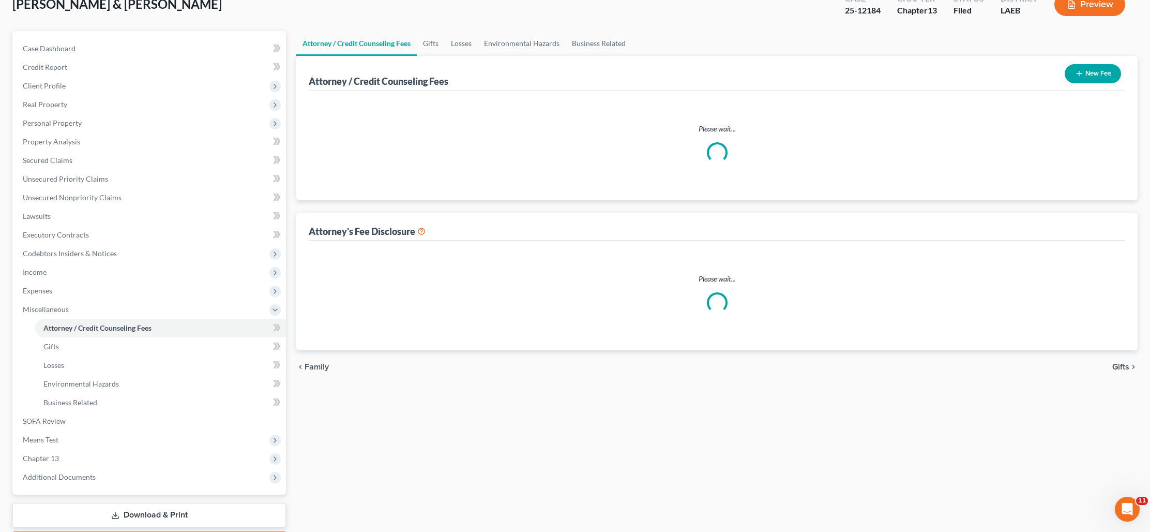
select select "0"
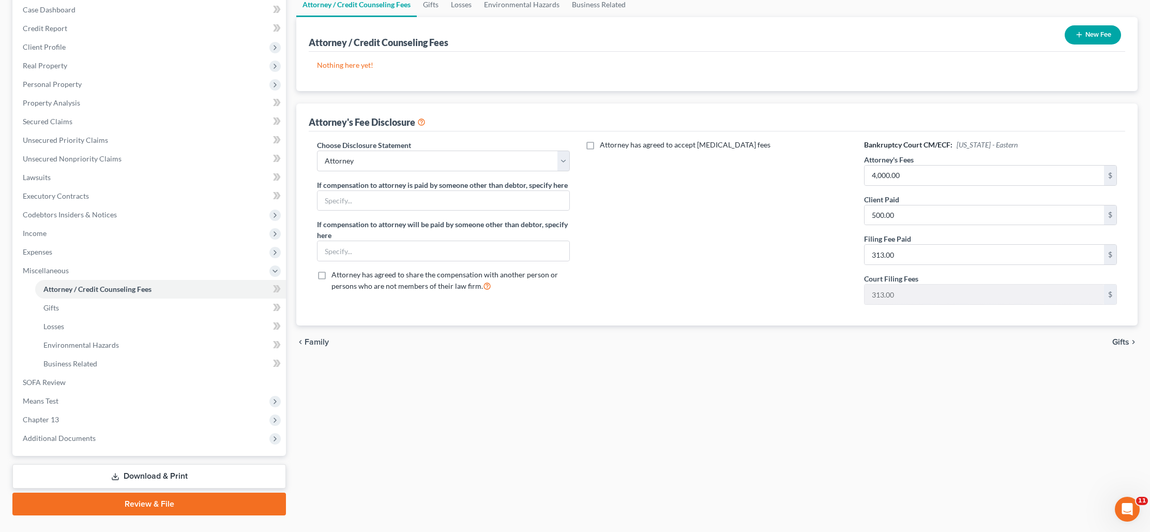
scroll to position [129, 0]
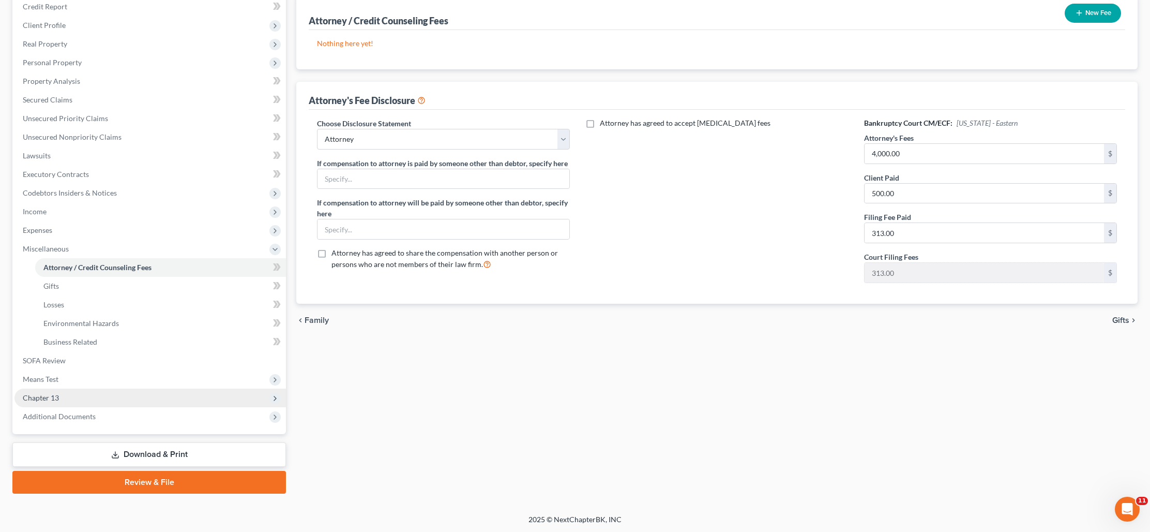
click at [270, 399] on icon at bounding box center [274, 398] width 11 height 11
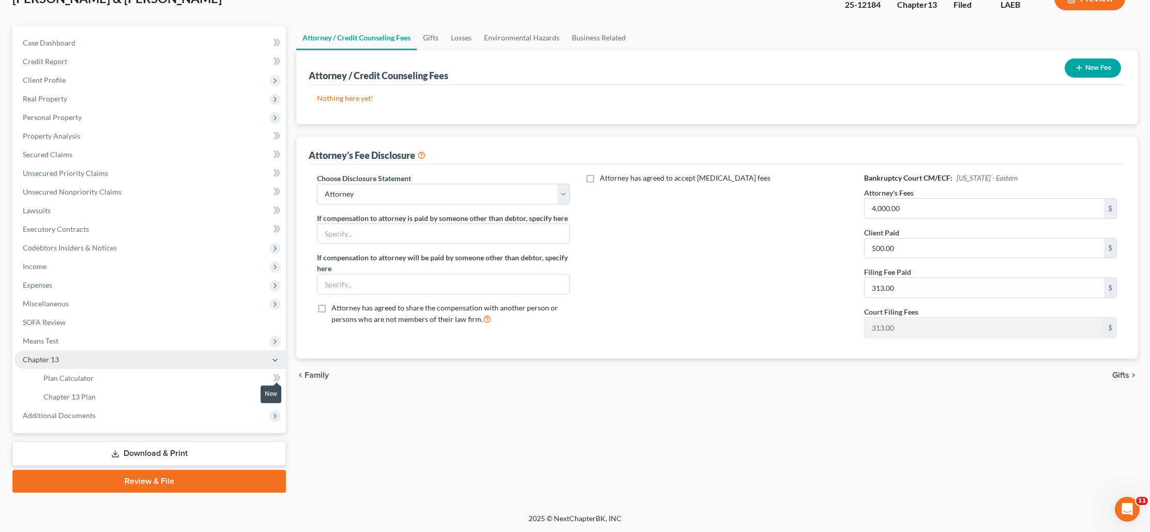
scroll to position [73, 0]
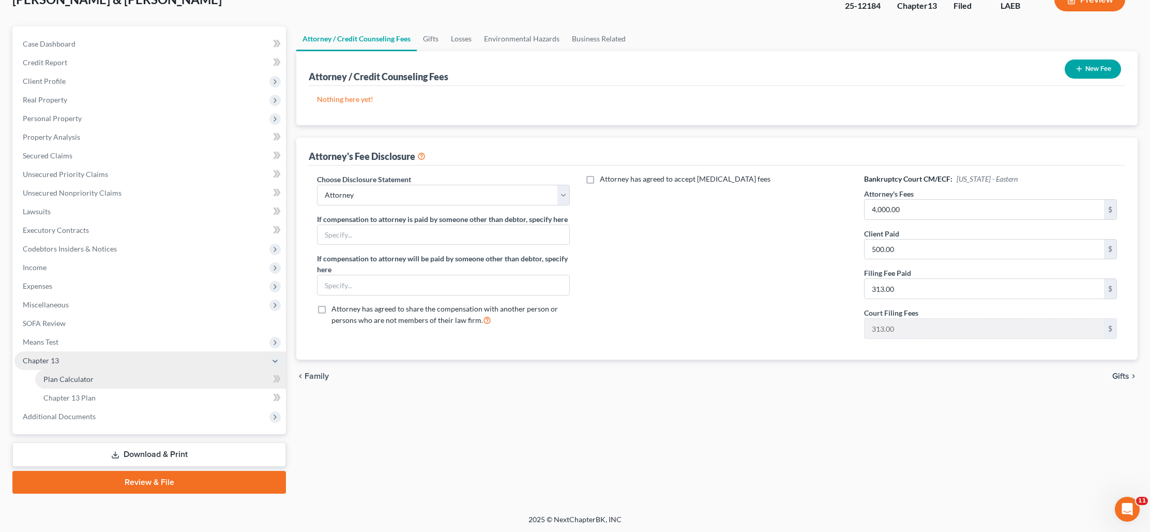
click at [264, 380] on link "Plan Calculator" at bounding box center [160, 379] width 251 height 19
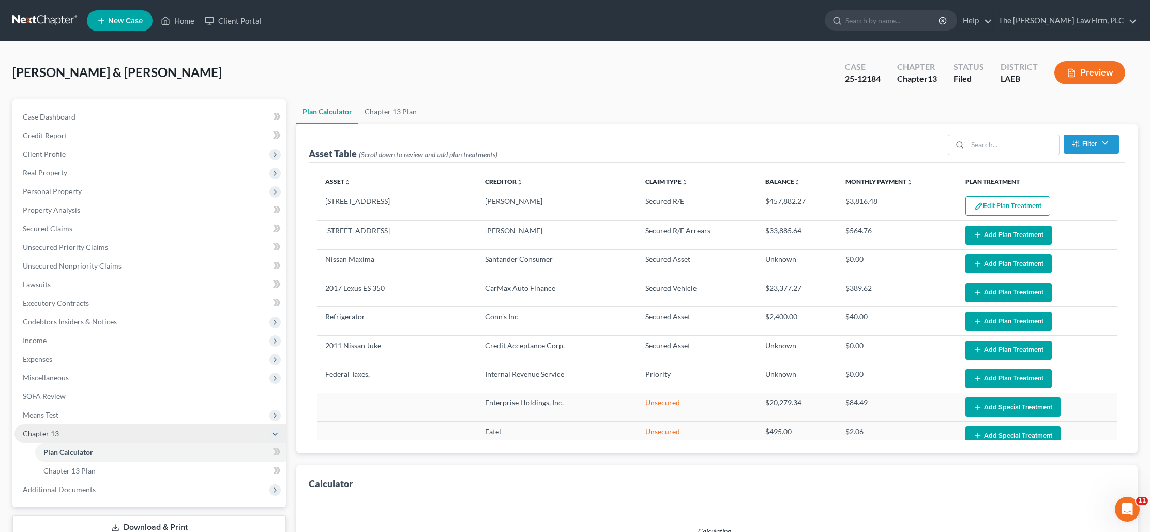
scroll to position [104, 0]
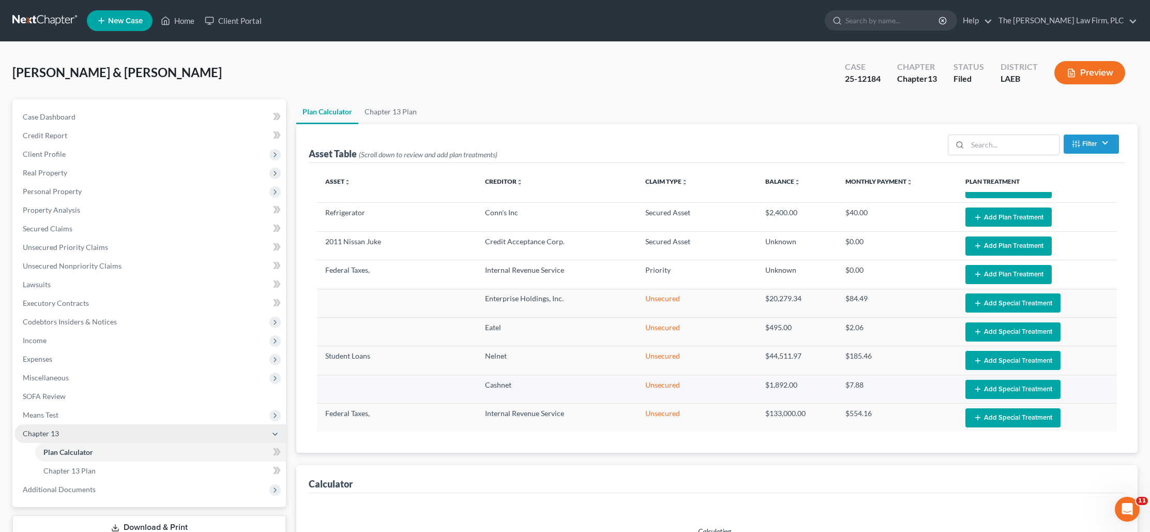
select select "59"
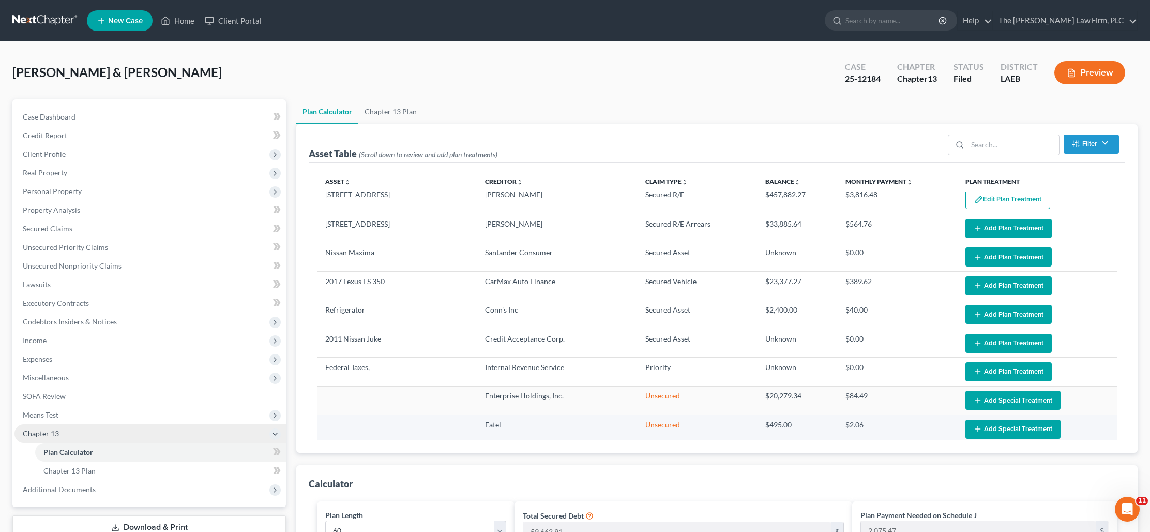
scroll to position [0, 0]
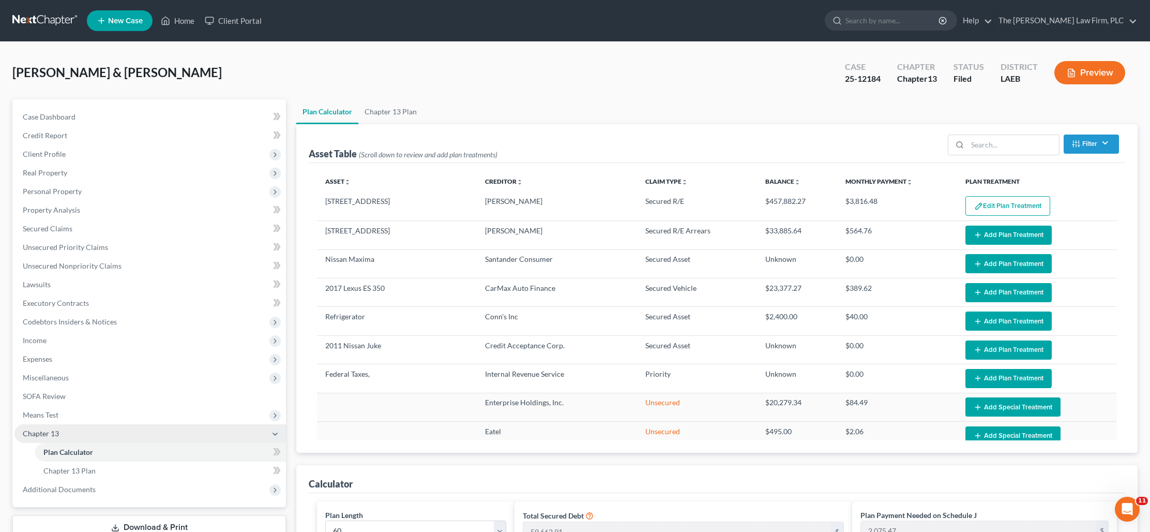
click at [273, 467] on div "New" at bounding box center [271, 462] width 21 height 17
click at [277, 469] on div "New" at bounding box center [271, 462] width 21 height 17
click at [96, 468] on link "Chapter 13 Plan" at bounding box center [160, 470] width 251 height 19
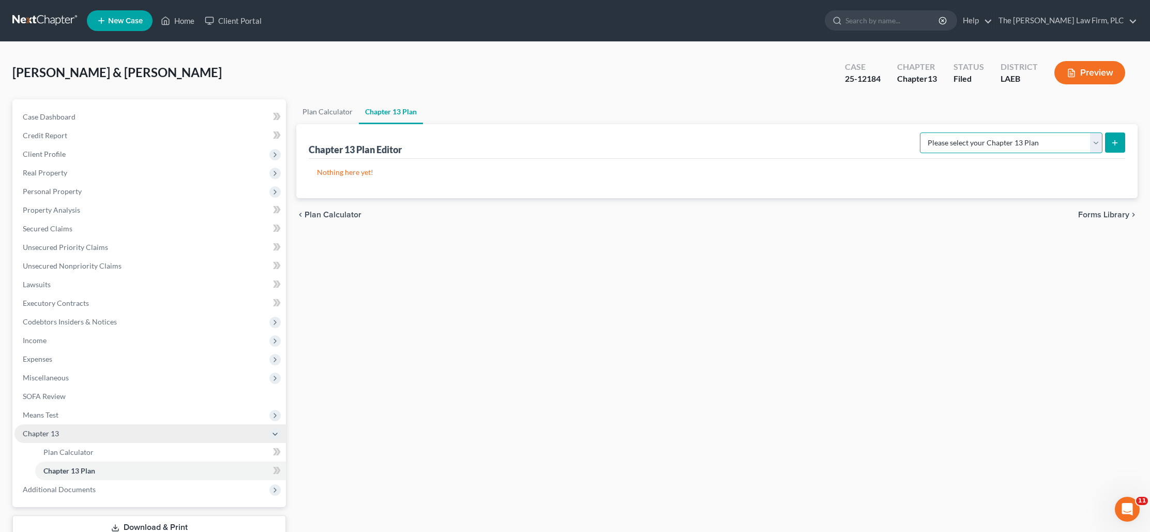
click at [1096, 143] on select "Please select your Chapter 13 Plan Eastern District of [US_STATE][GEOGRAPHIC_DA…" at bounding box center [1011, 142] width 183 height 21
select select "1"
click at [920, 132] on select "Please select your Chapter 13 Plan Eastern District of [US_STATE][GEOGRAPHIC_DA…" at bounding box center [1011, 142] width 183 height 21
click at [1121, 146] on button "submit" at bounding box center [1115, 142] width 20 height 20
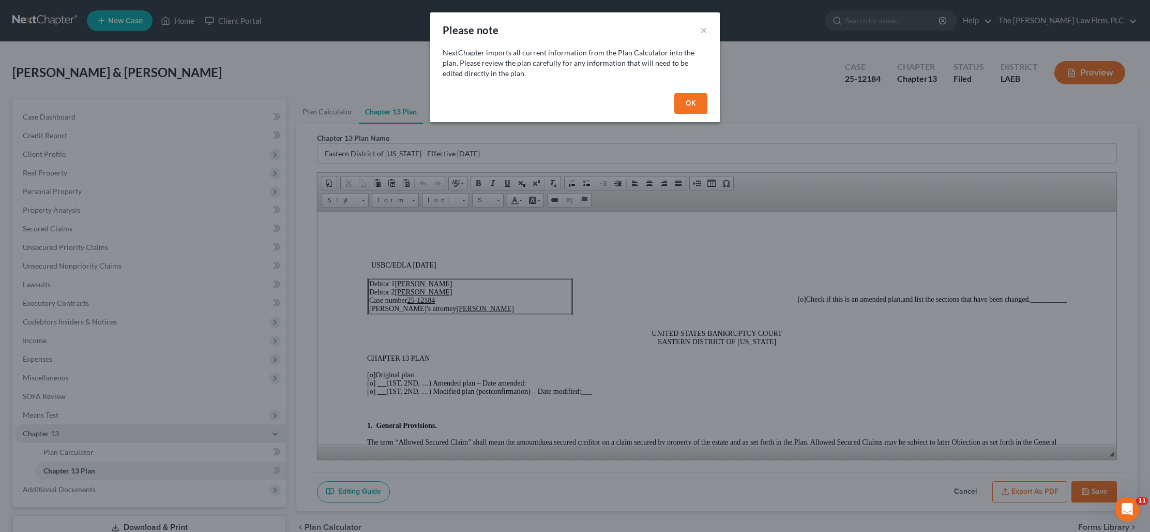
click at [695, 102] on button "OK" at bounding box center [691, 103] width 33 height 21
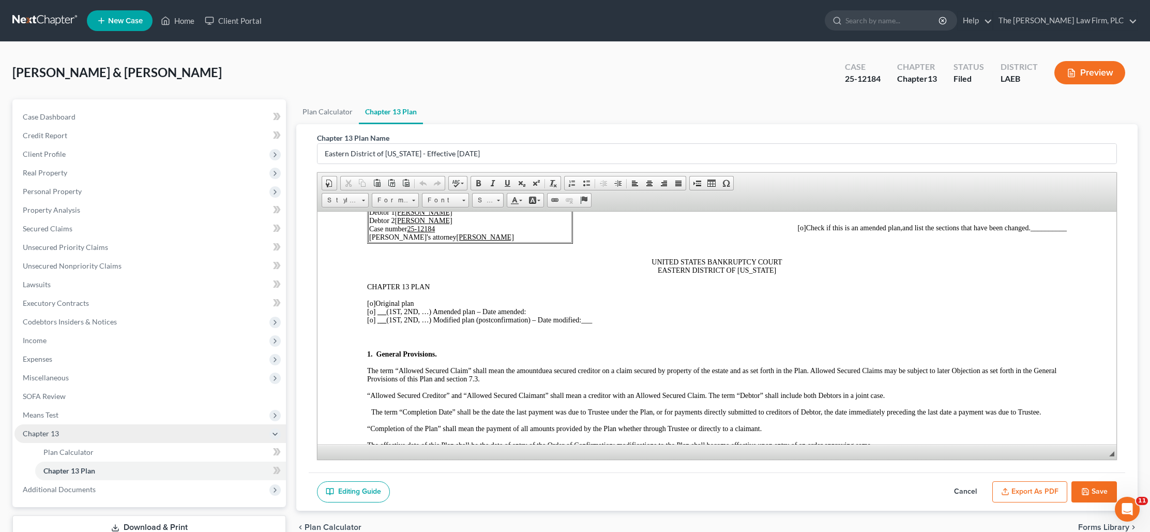
scroll to position [73, 0]
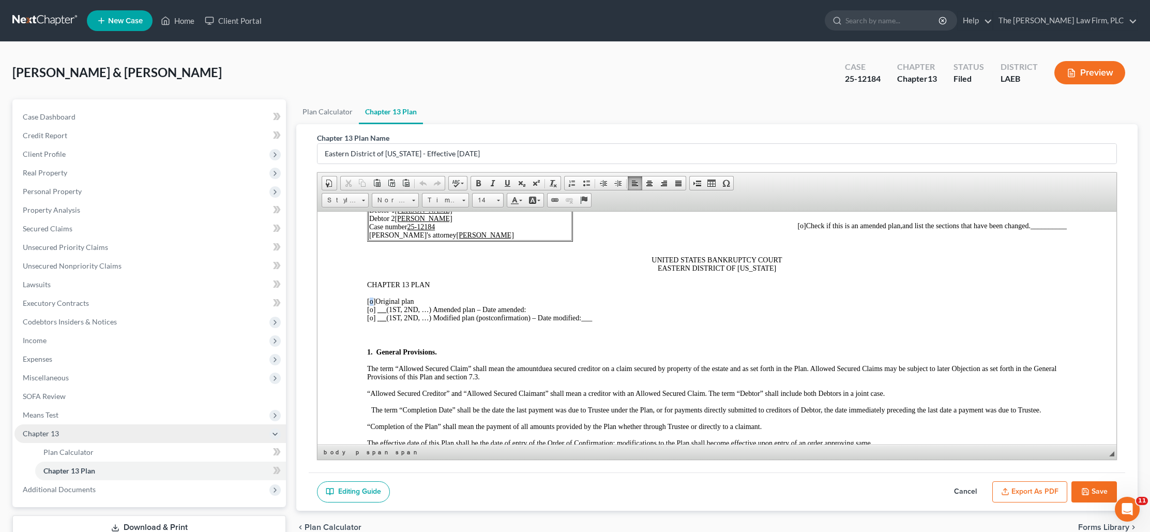
click at [372, 302] on span "[o]" at bounding box center [371, 301] width 8 height 8
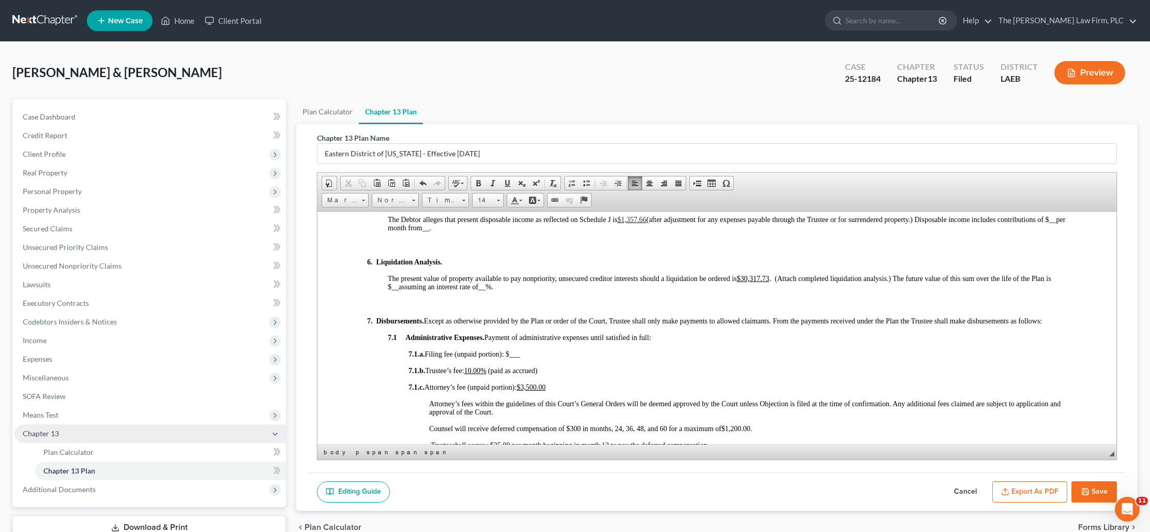
scroll to position [1076, 0]
click at [478, 370] on u "10.00%" at bounding box center [476, 370] width 22 height 8
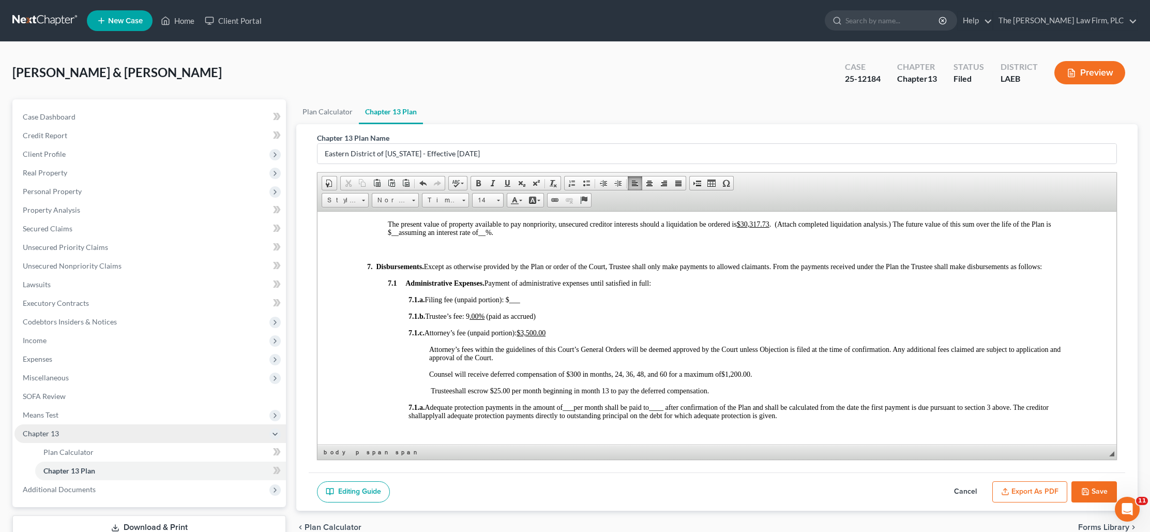
scroll to position [1130, 0]
drag, startPoint x: 716, startPoint y: 394, endPoint x: 410, endPoint y: 378, distance: 306.1
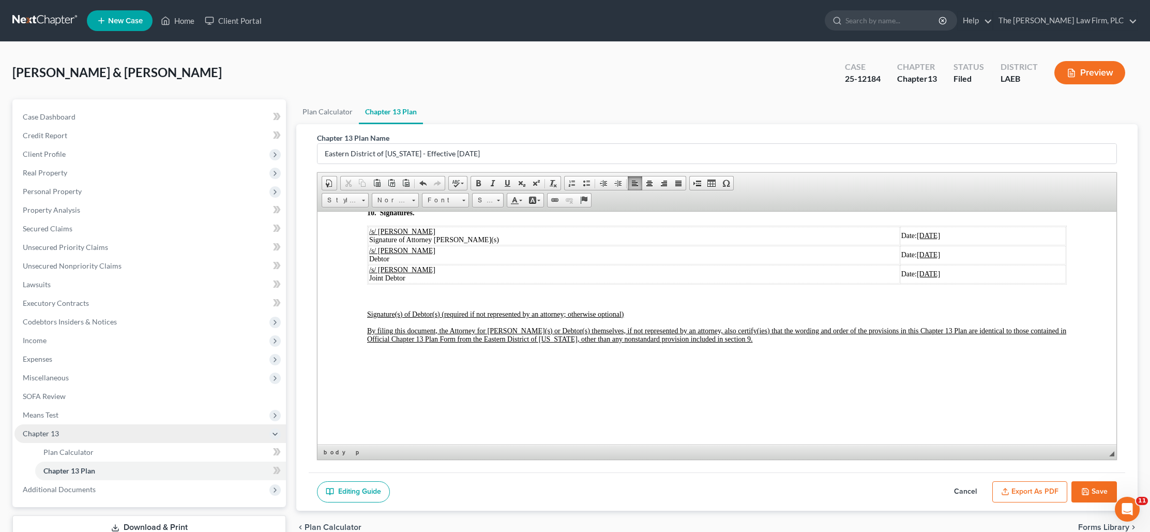
scroll to position [3367, 0]
click at [1098, 489] on button "Save" at bounding box center [1095, 492] width 46 height 22
select select "1"
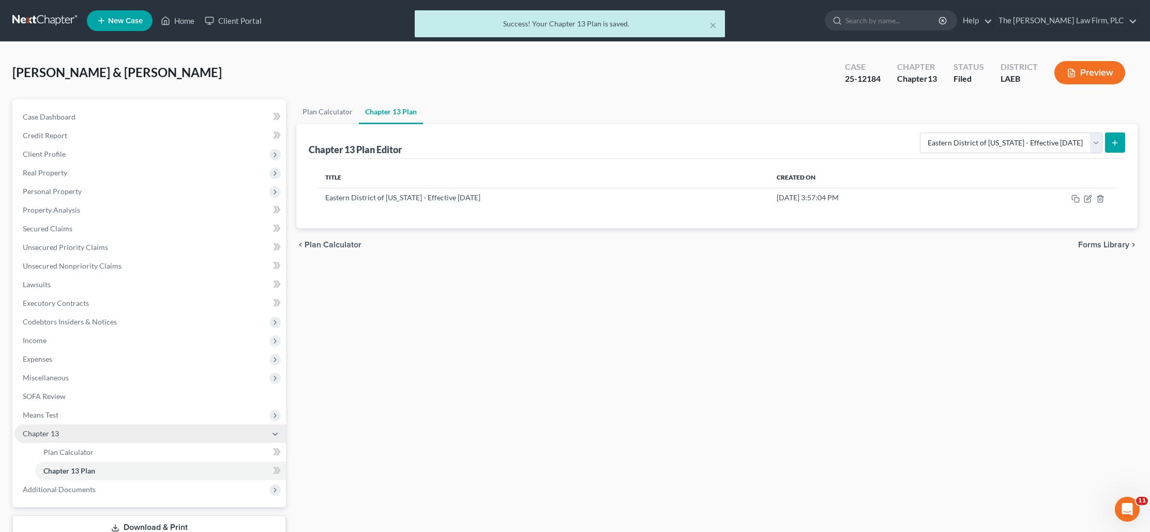
click at [1071, 72] on icon "button" at bounding box center [1071, 72] width 9 height 9
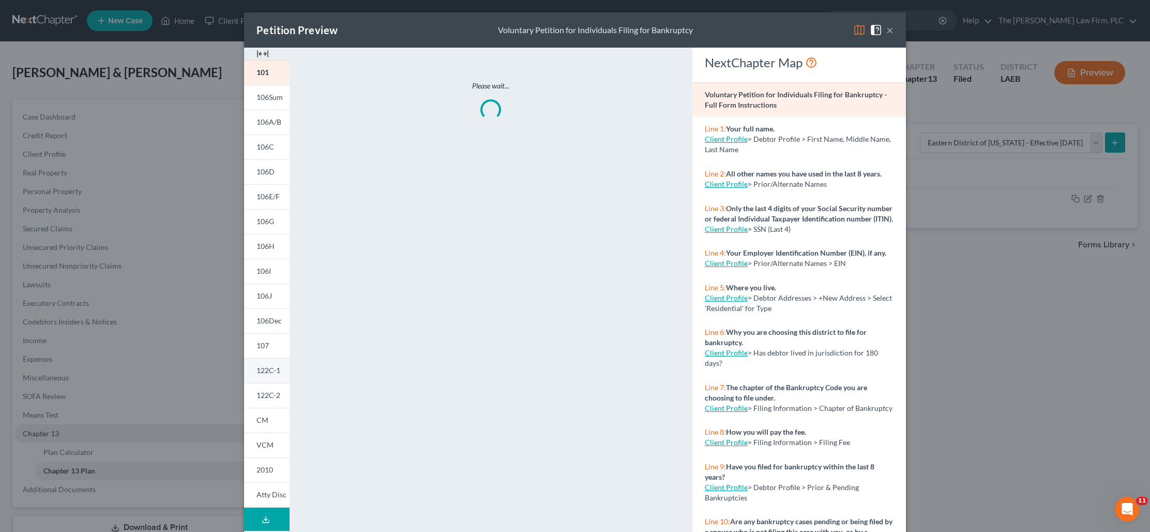
click at [264, 371] on span "122C-1" at bounding box center [269, 370] width 24 height 9
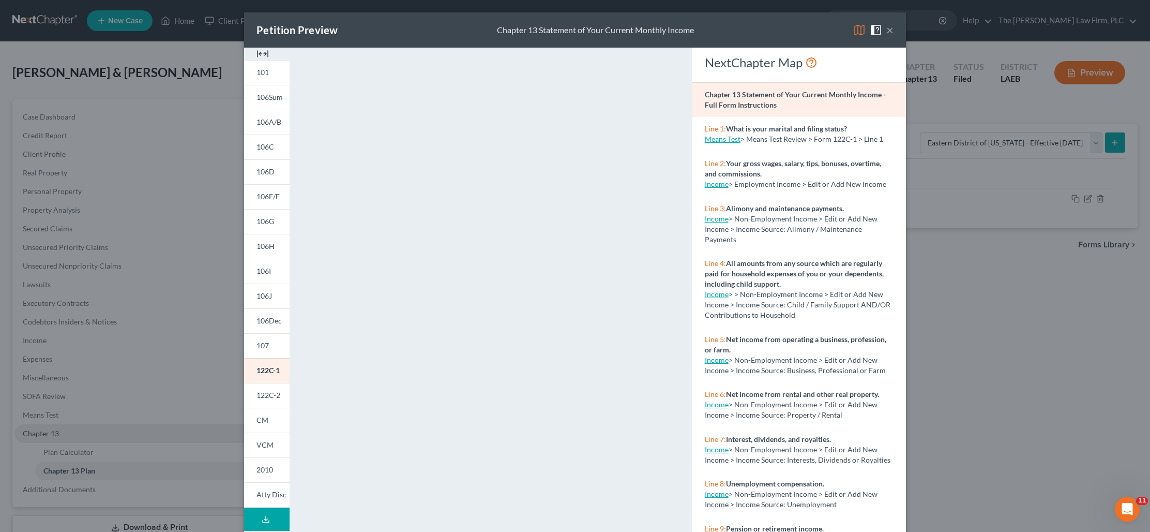
scroll to position [51, 0]
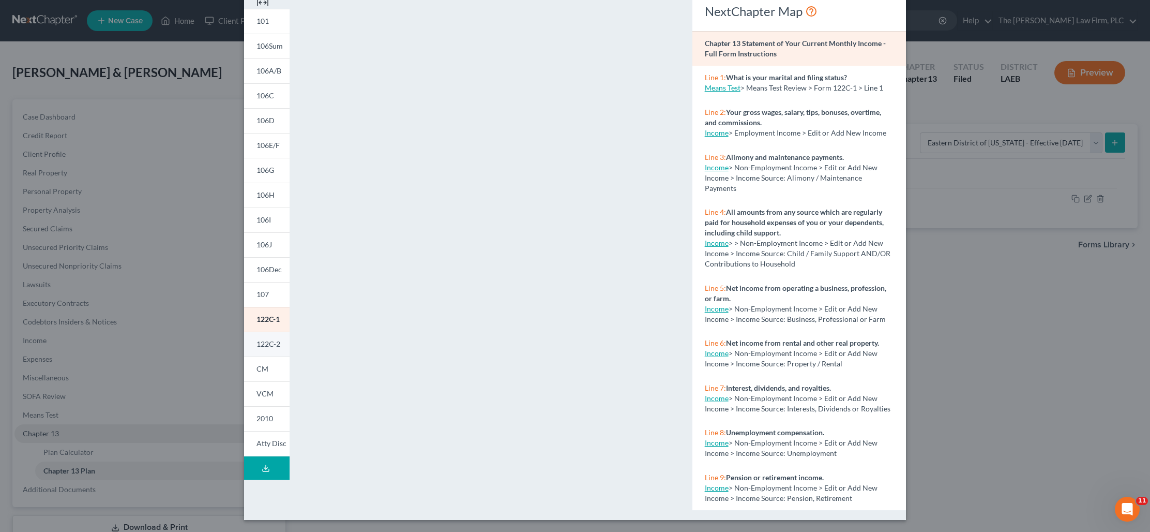
click at [268, 342] on span "122C-2" at bounding box center [269, 343] width 24 height 9
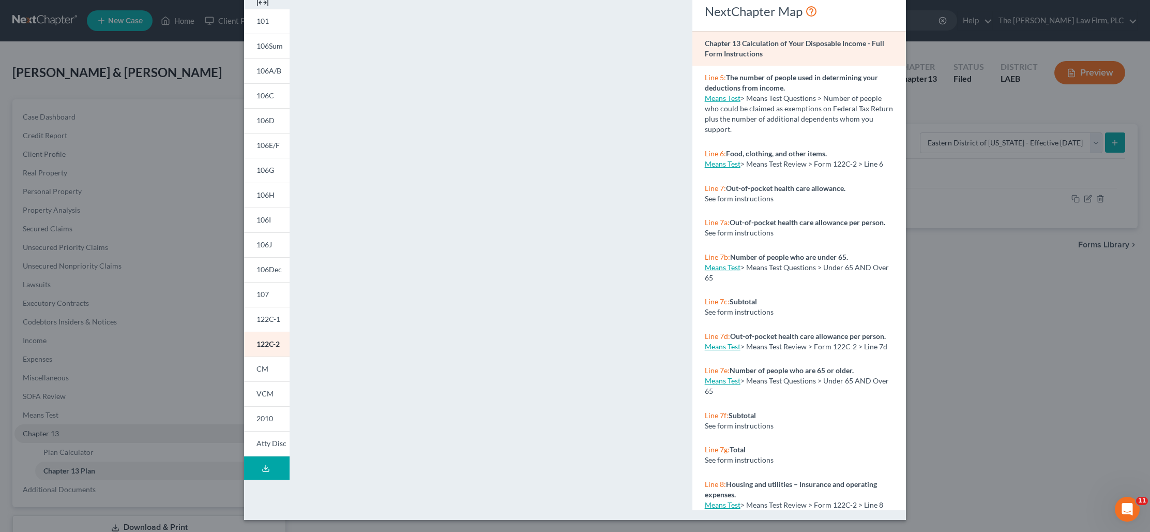
scroll to position [0, 0]
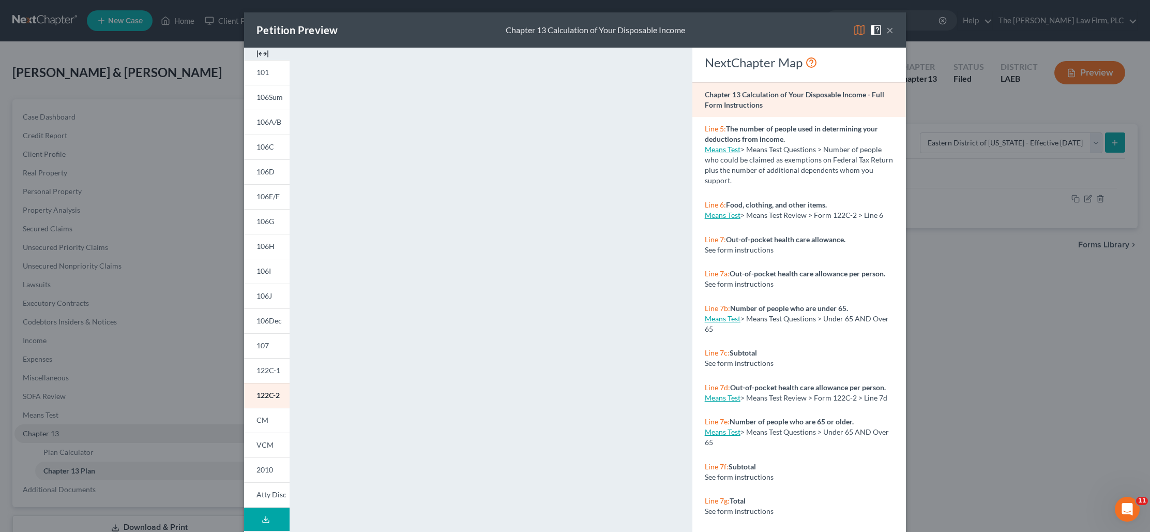
click at [889, 32] on button "×" at bounding box center [890, 30] width 7 height 12
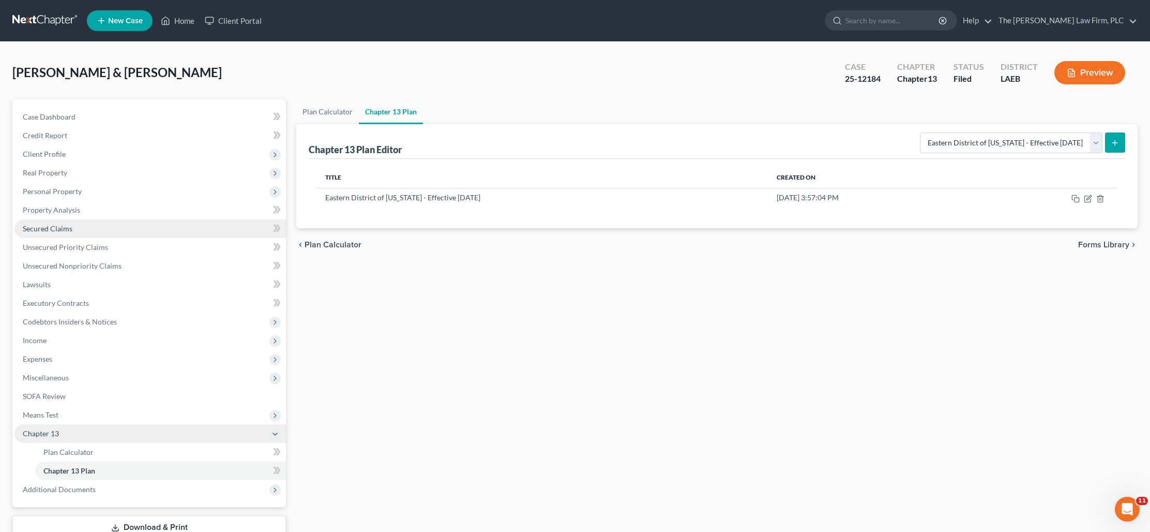
click at [88, 230] on link "Secured Claims" at bounding box center [150, 228] width 272 height 19
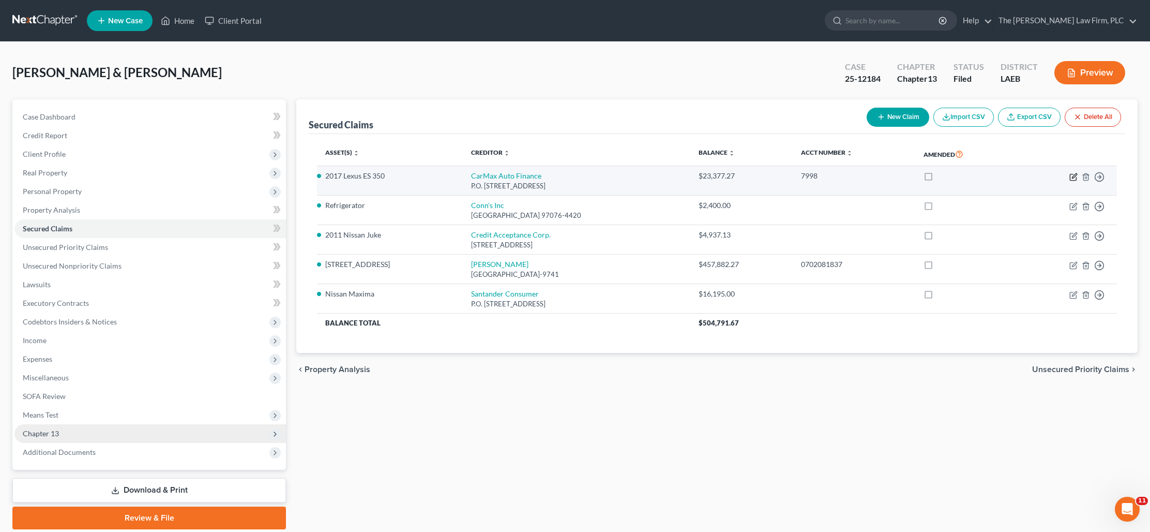
click at [1072, 176] on icon "button" at bounding box center [1074, 177] width 8 height 8
select select "10"
select select "2"
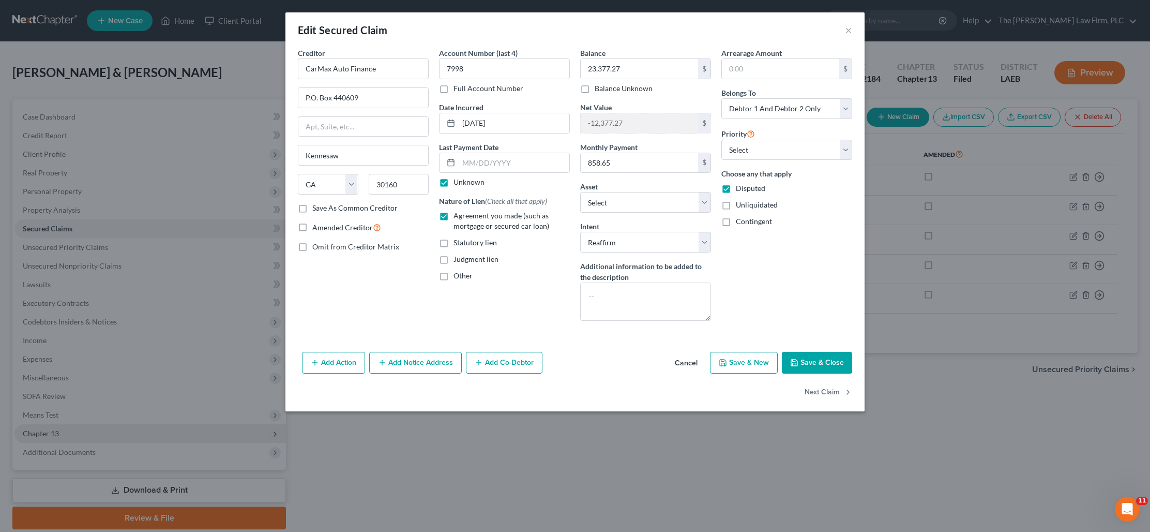
click at [696, 363] on button "Cancel" at bounding box center [686, 363] width 39 height 21
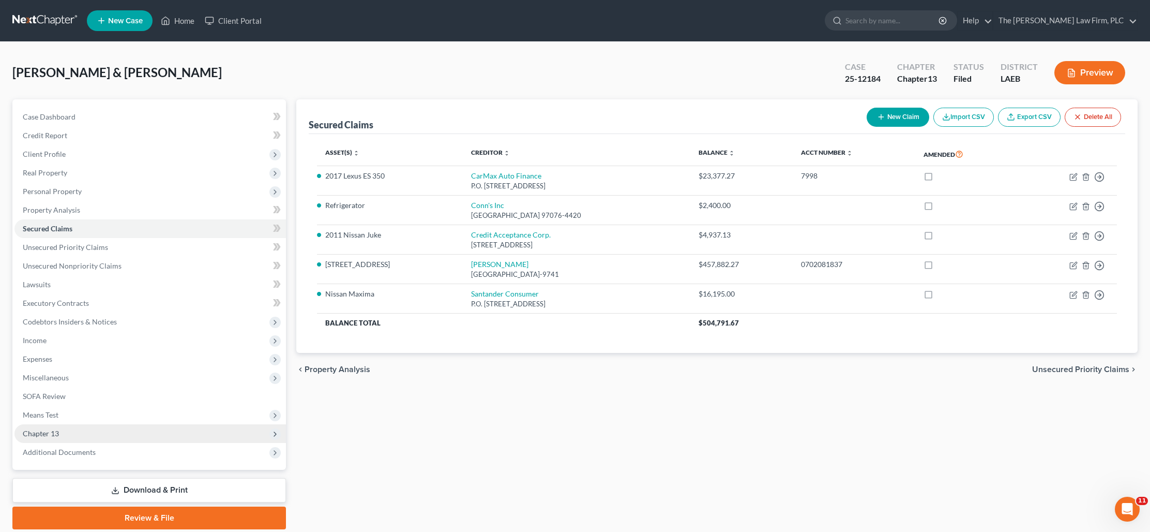
click at [95, 438] on span "Chapter 13" at bounding box center [150, 433] width 272 height 19
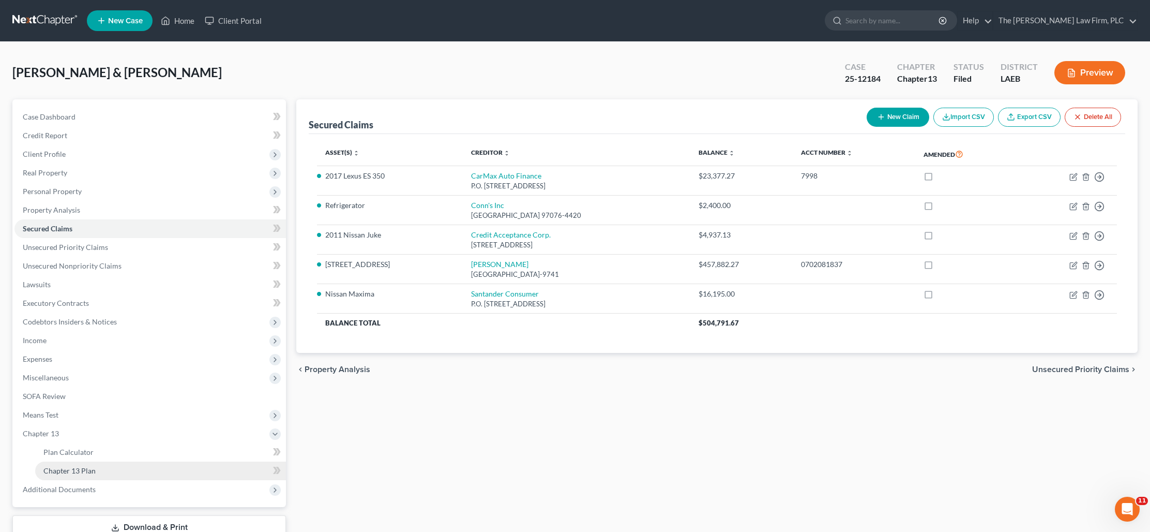
click at [100, 472] on link "Chapter 13 Plan" at bounding box center [160, 470] width 251 height 19
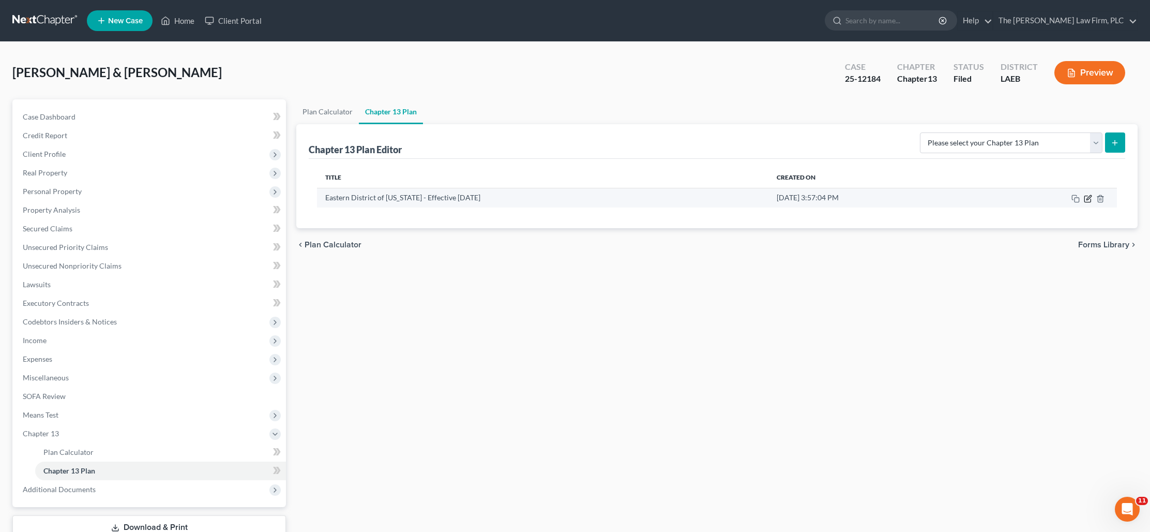
click at [1088, 200] on icon "button" at bounding box center [1088, 198] width 8 height 8
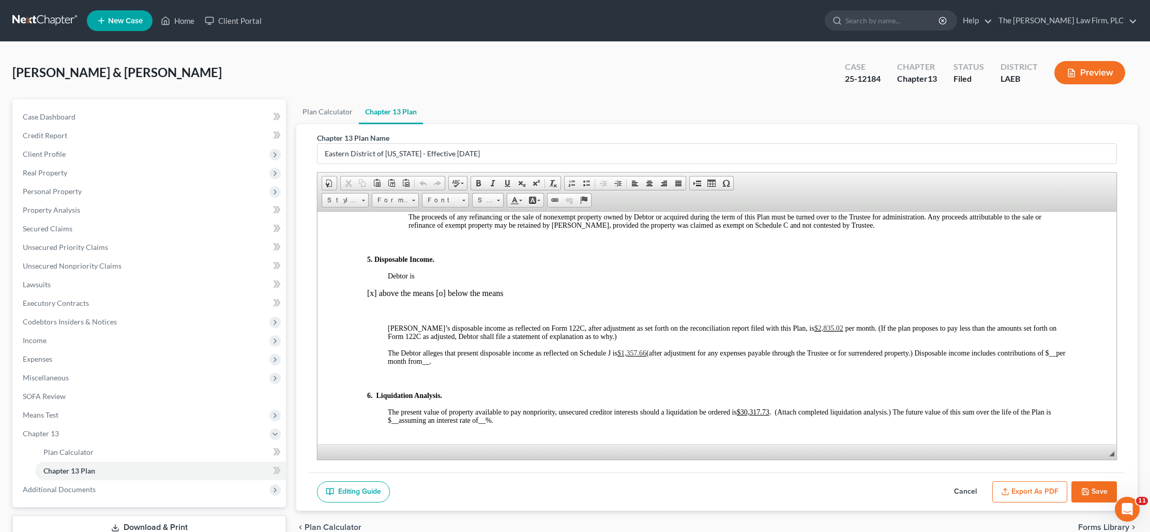
scroll to position [1031, 0]
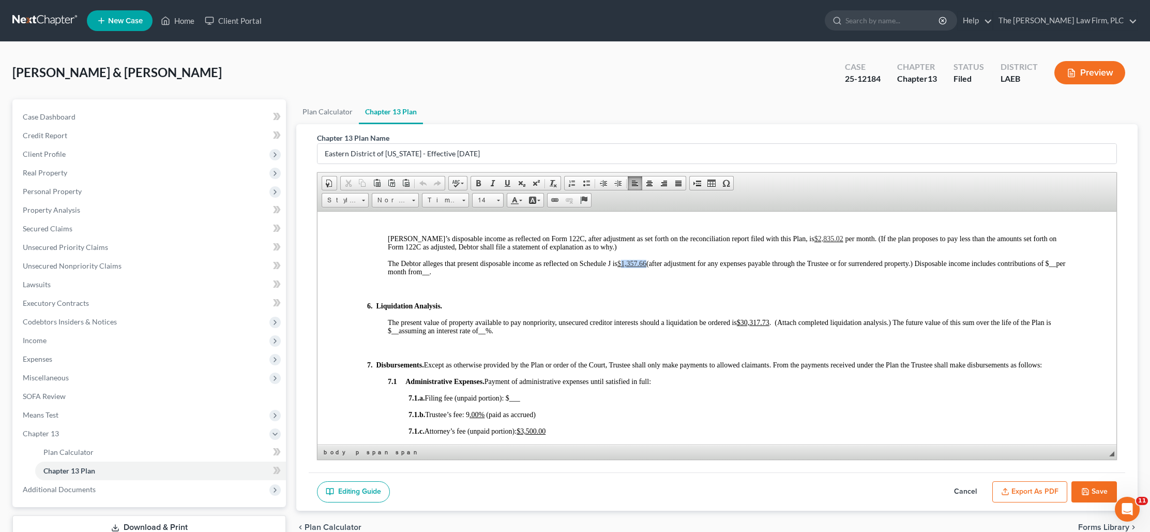
drag, startPoint x: 648, startPoint y: 265, endPoint x: 623, endPoint y: 265, distance: 24.8
click at [623, 265] on p "The Debtor alleges that present disposable income as reflected on Schedule J is…" at bounding box center [727, 267] width 679 height 17
copy span "1,357.66"
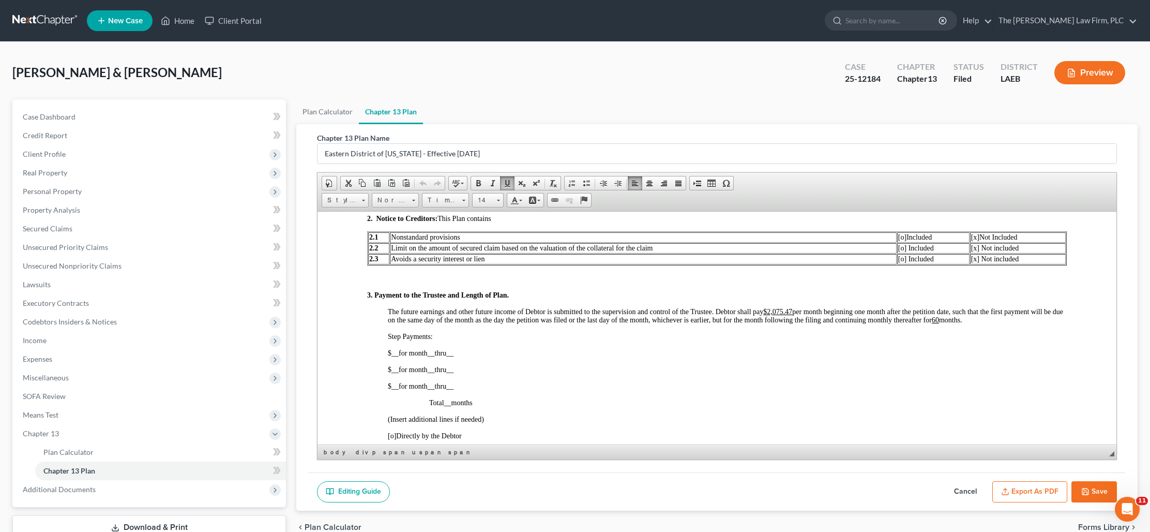
scroll to position [478, 0]
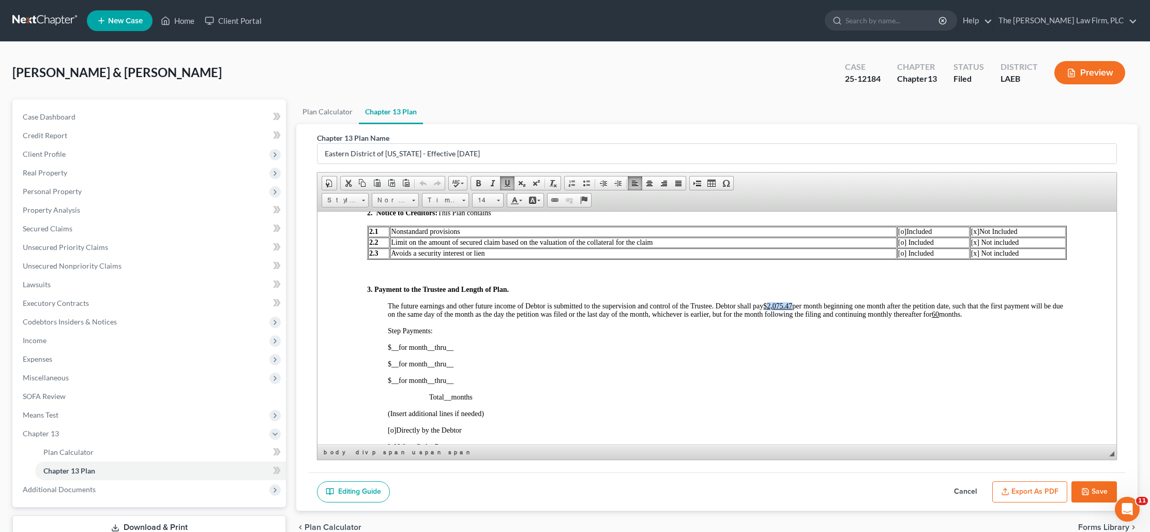
drag, startPoint x: 795, startPoint y: 304, endPoint x: 770, endPoint y: 305, distance: 24.9
click at [770, 305] on span "The future earnings and other future income of Debtor is submitted to the super…" at bounding box center [726, 310] width 676 height 16
paste body
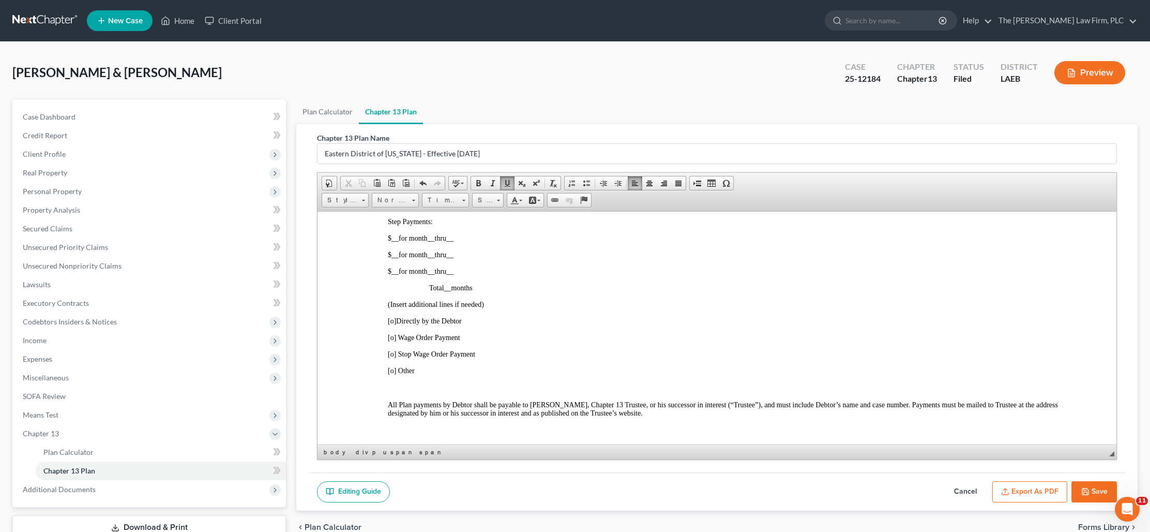
scroll to position [598, 0]
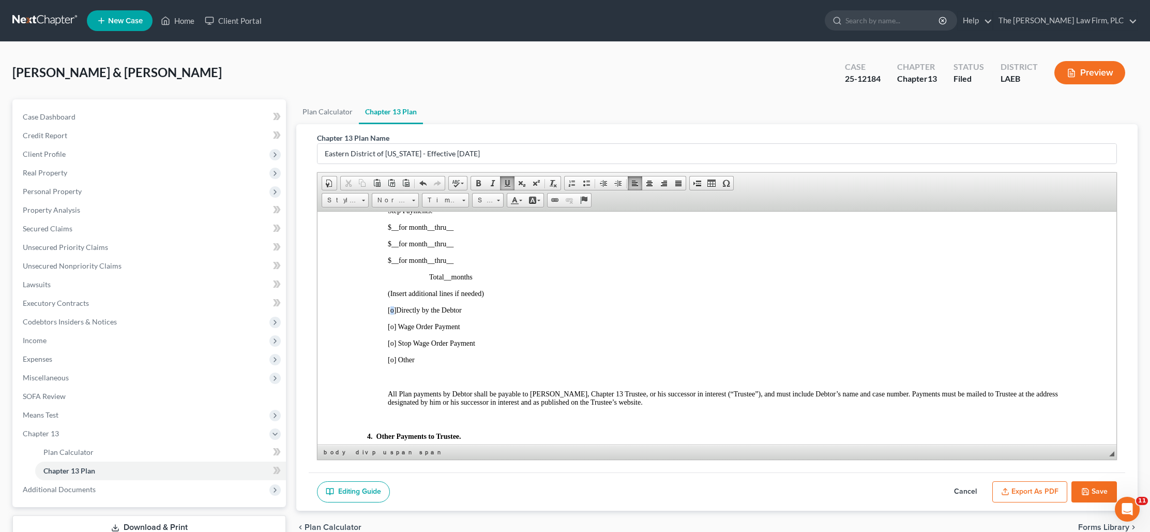
click at [391, 313] on span "[o]" at bounding box center [392, 310] width 8 height 8
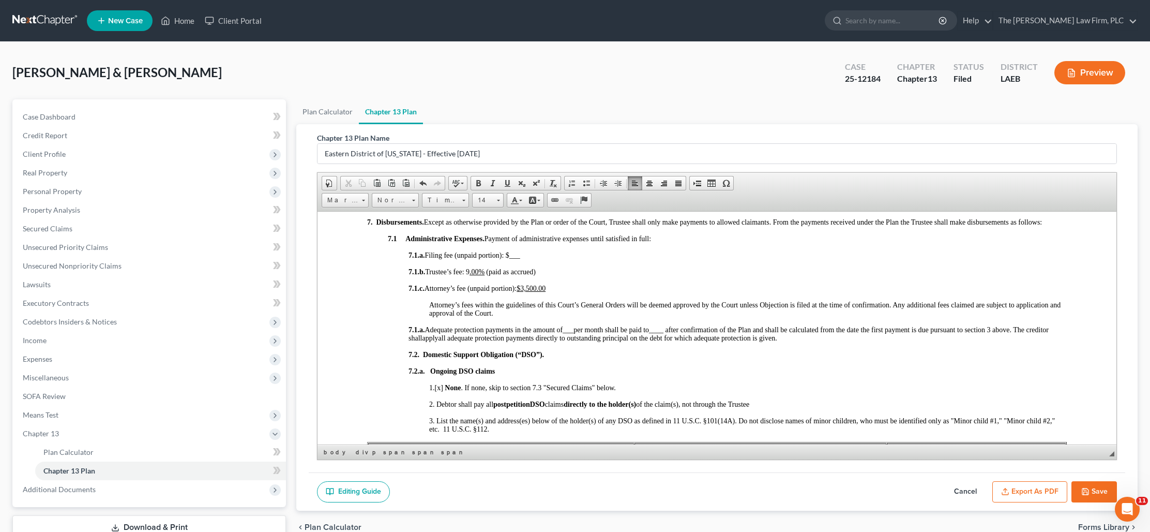
scroll to position [1175, 0]
click at [527, 258] on p "7.1.a. Filing fee (unpaid portion): $___" at bounding box center [738, 254] width 658 height 8
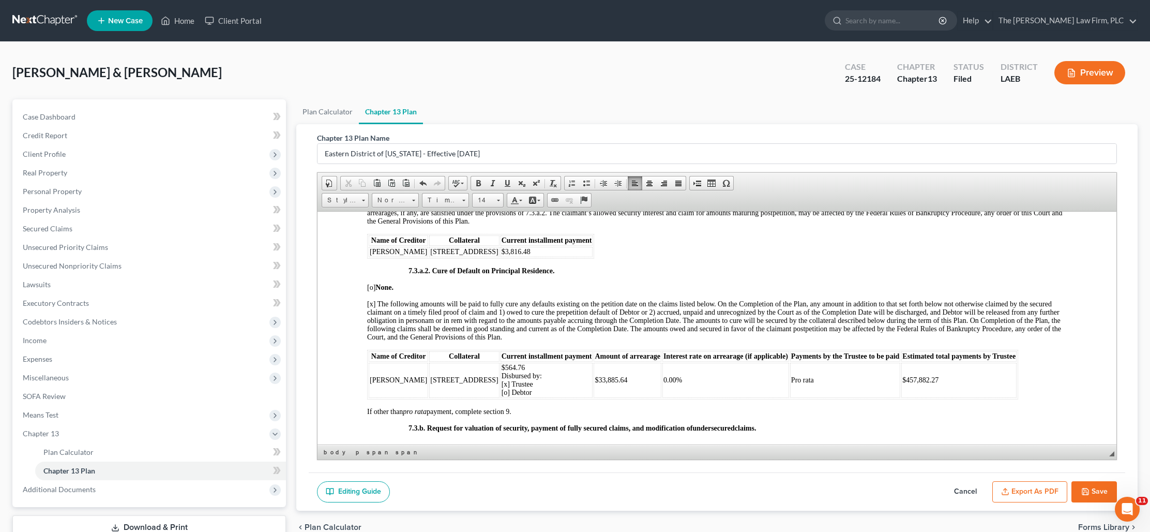
scroll to position [2098, 0]
drag, startPoint x: 613, startPoint y: 386, endPoint x: 573, endPoint y: 385, distance: 40.4
click at [594, 385] on td "$33,885.64" at bounding box center [628, 380] width 68 height 35
copy span "33,885.64"
drag, startPoint x: 909, startPoint y: 383, endPoint x: 882, endPoint y: 384, distance: 26.9
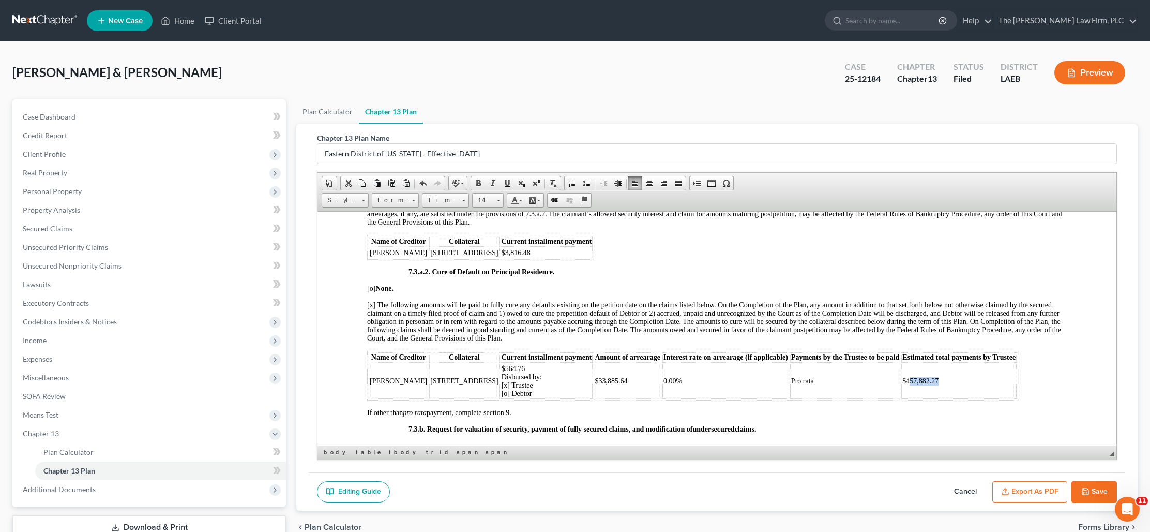
click at [902, 384] on td "$457,882.27" at bounding box center [959, 380] width 115 height 35
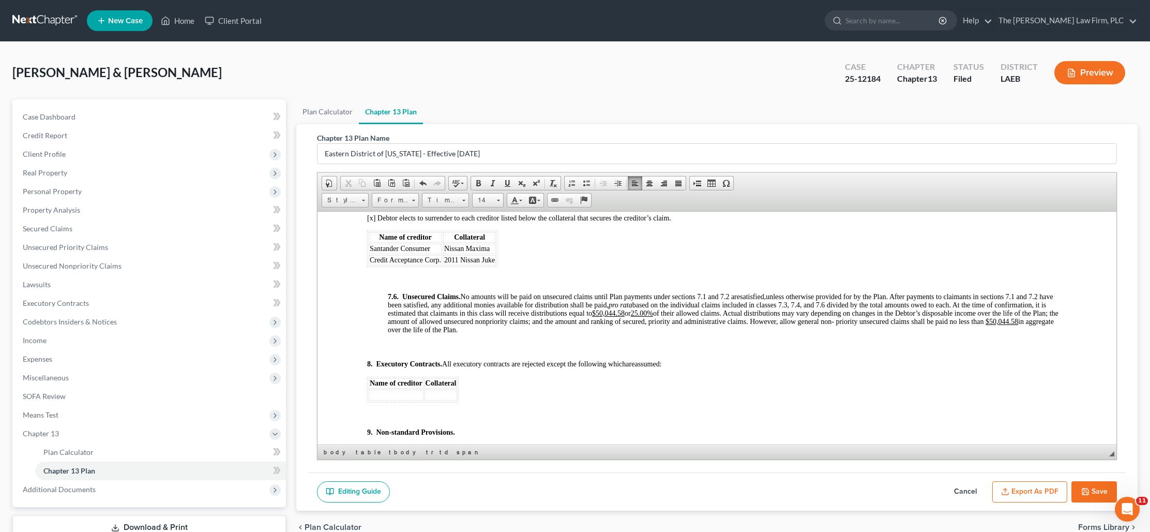
scroll to position [3054, 0]
drag, startPoint x: 620, startPoint y: 322, endPoint x: 599, endPoint y: 322, distance: 20.7
click at [599, 316] on u "$50,044.58" at bounding box center [608, 312] width 33 height 8
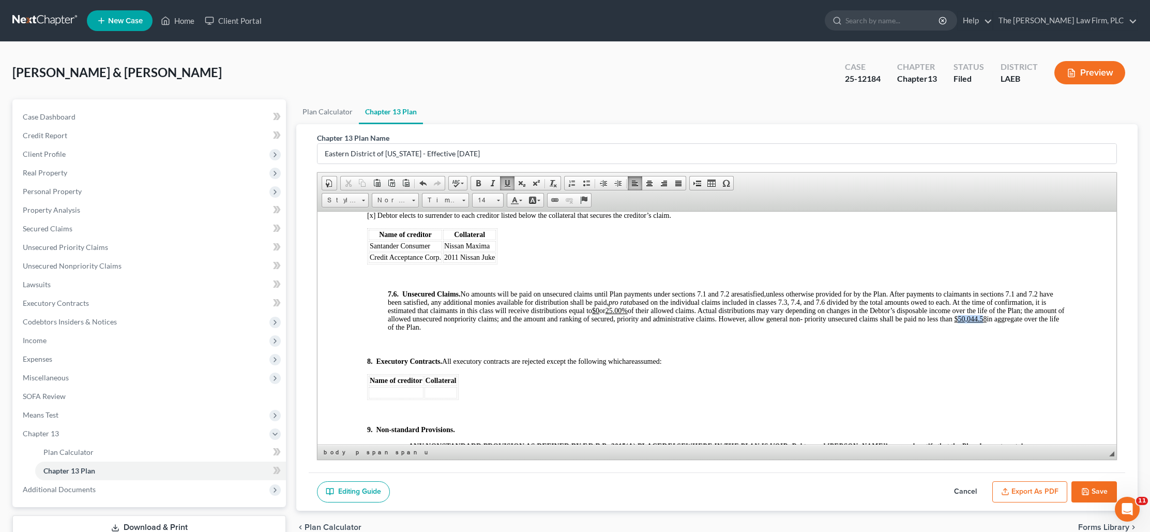
drag, startPoint x: 994, startPoint y: 327, endPoint x: 969, endPoint y: 328, distance: 24.3
click at [969, 322] on u "$50,044.58" at bounding box center [970, 319] width 33 height 8
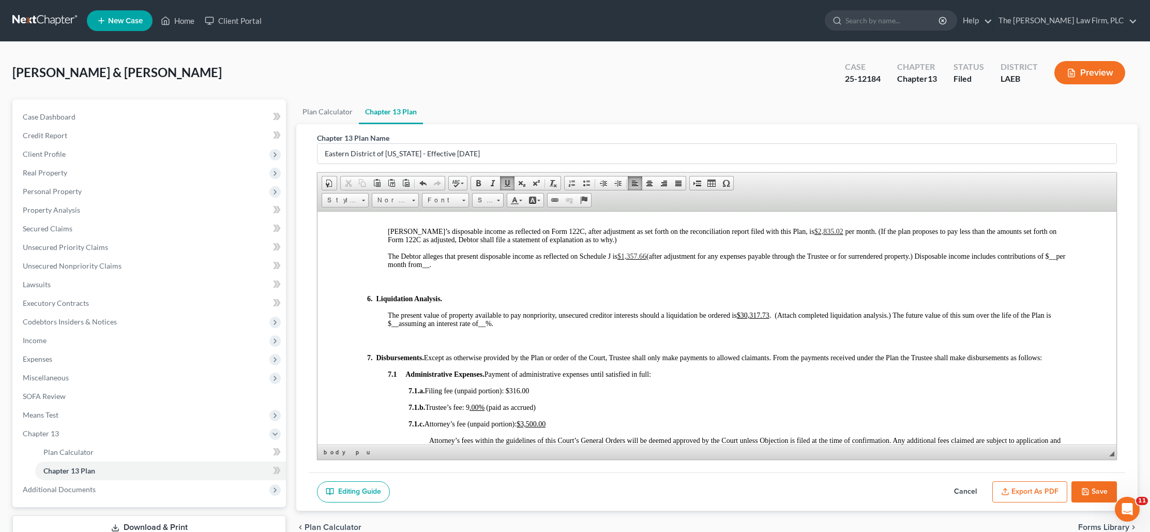
scroll to position [1050, 0]
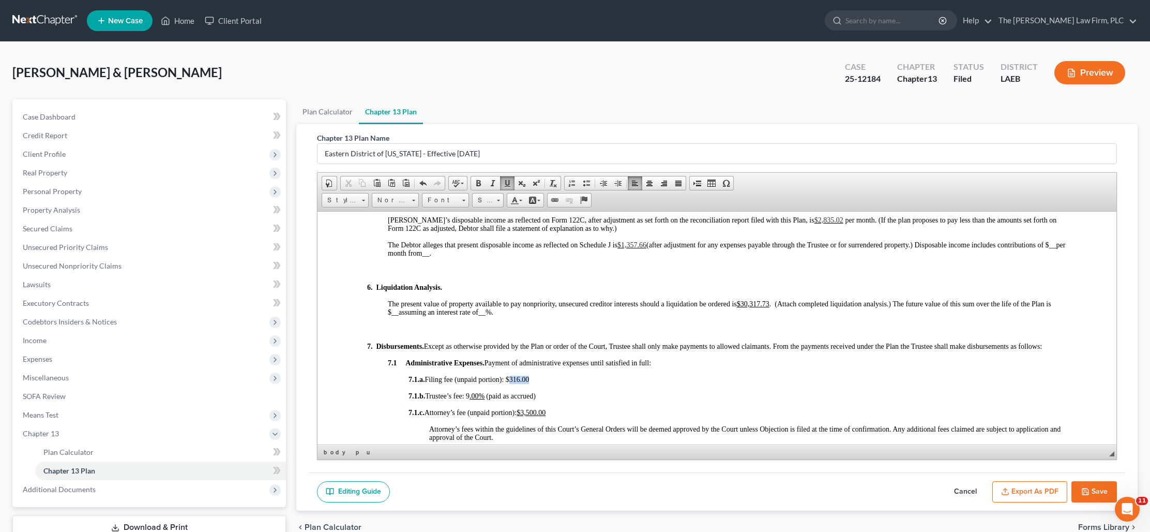
drag, startPoint x: 535, startPoint y: 382, endPoint x: 514, endPoint y: 383, distance: 21.2
click at [515, 383] on p "7.1.a. Filing fee (unpaid portion): $316.00" at bounding box center [738, 379] width 658 height 8
click at [1100, 487] on button "Save" at bounding box center [1095, 492] width 46 height 22
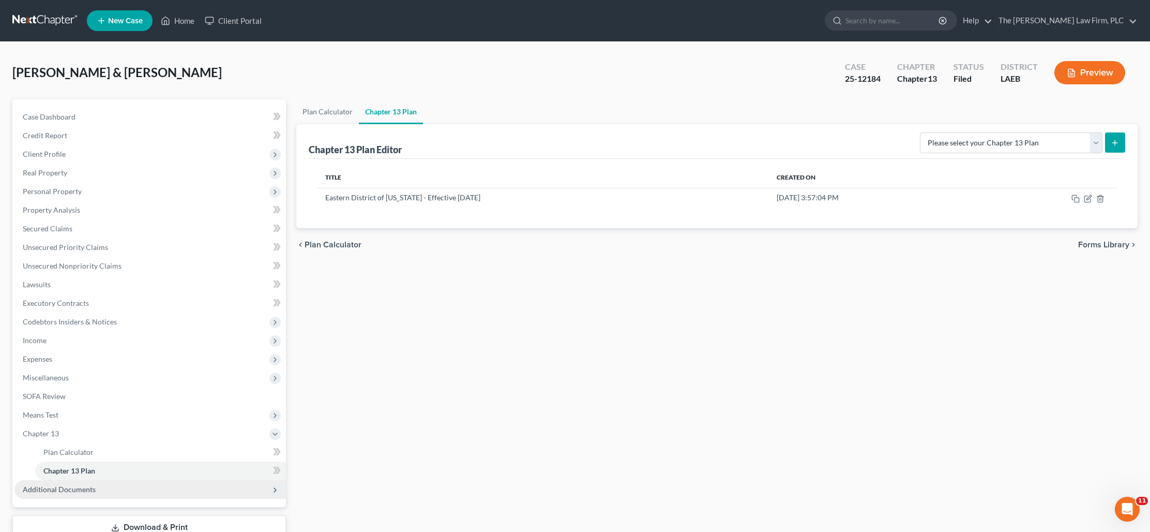
click at [273, 489] on icon at bounding box center [275, 490] width 8 height 8
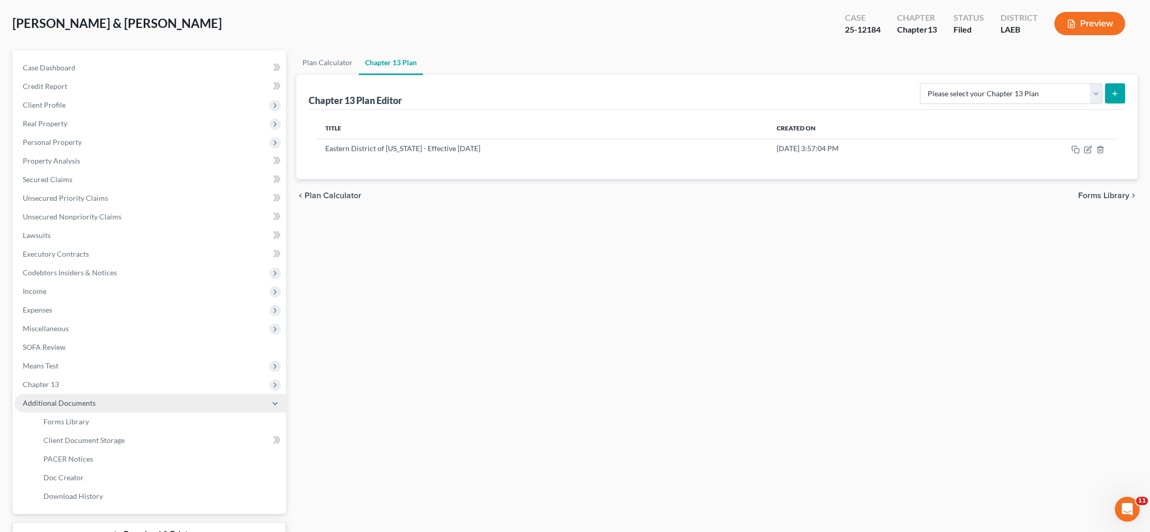
scroll to position [50, 0]
click at [1063, 22] on button "Preview" at bounding box center [1090, 22] width 71 height 23
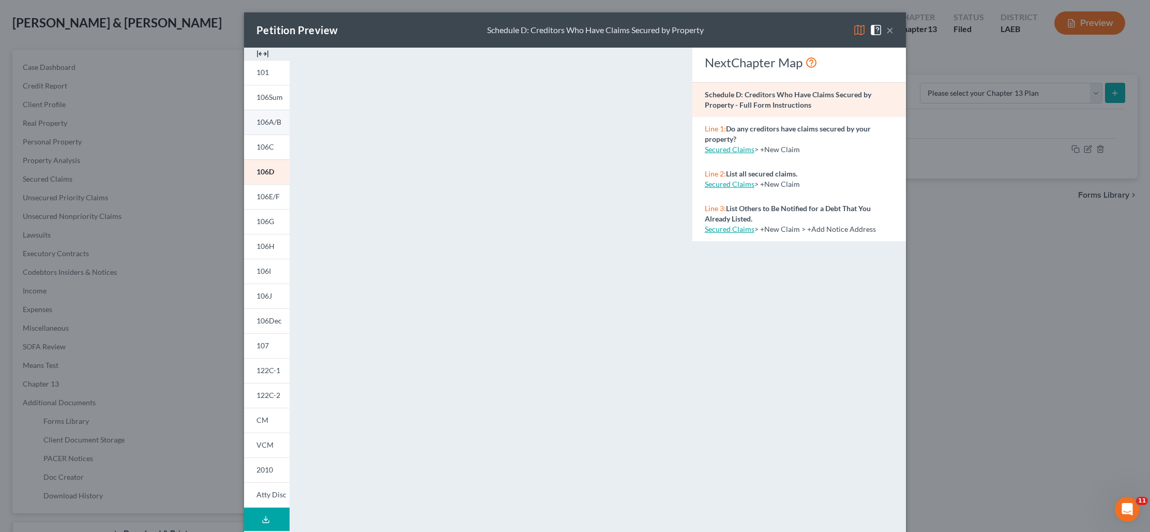
click at [282, 125] on link "106A/B" at bounding box center [267, 122] width 46 height 25
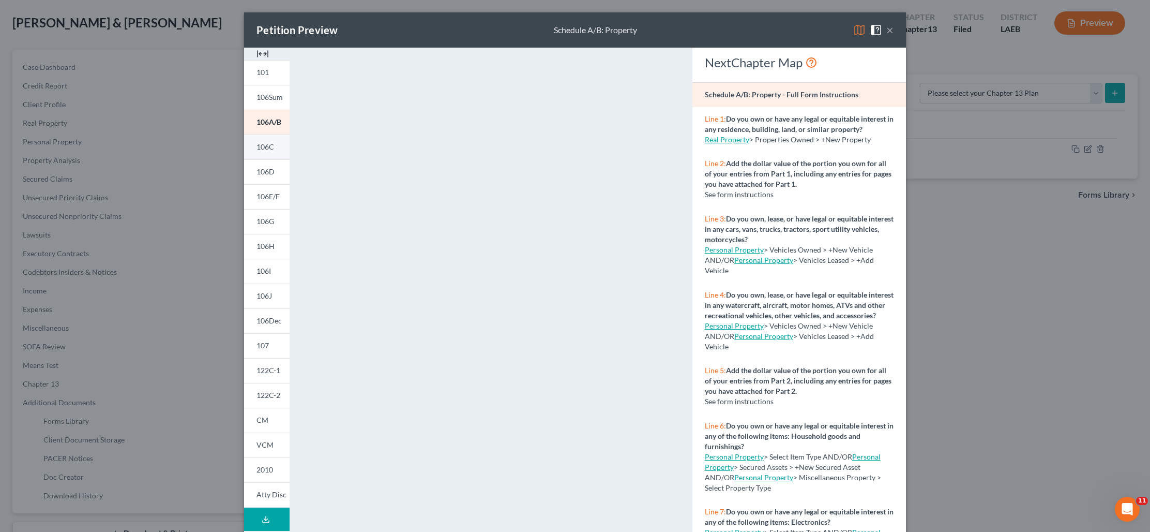
click at [271, 147] on span "106C" at bounding box center [266, 146] width 18 height 9
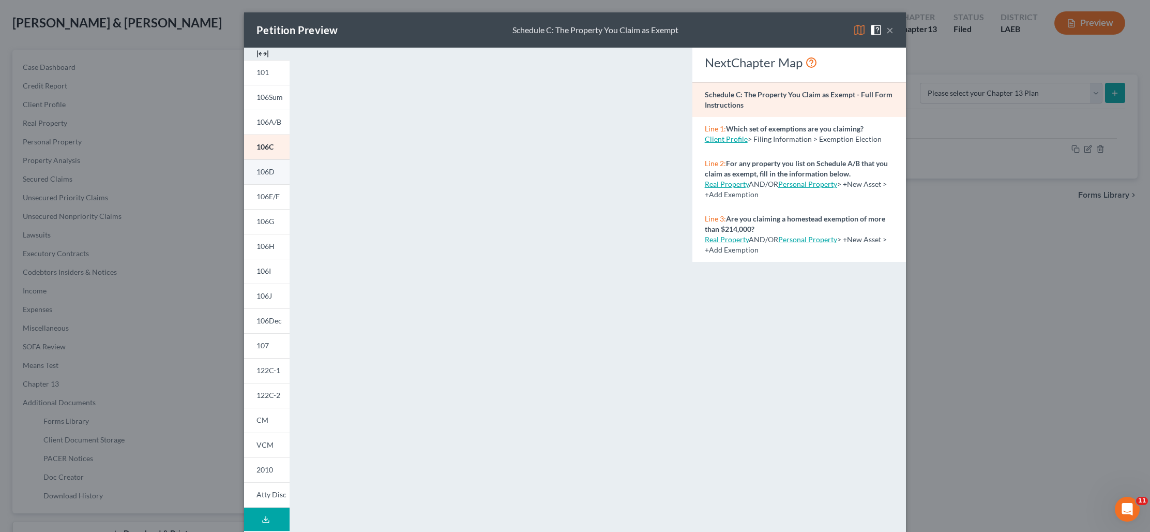
click at [271, 173] on span "106D" at bounding box center [266, 171] width 18 height 9
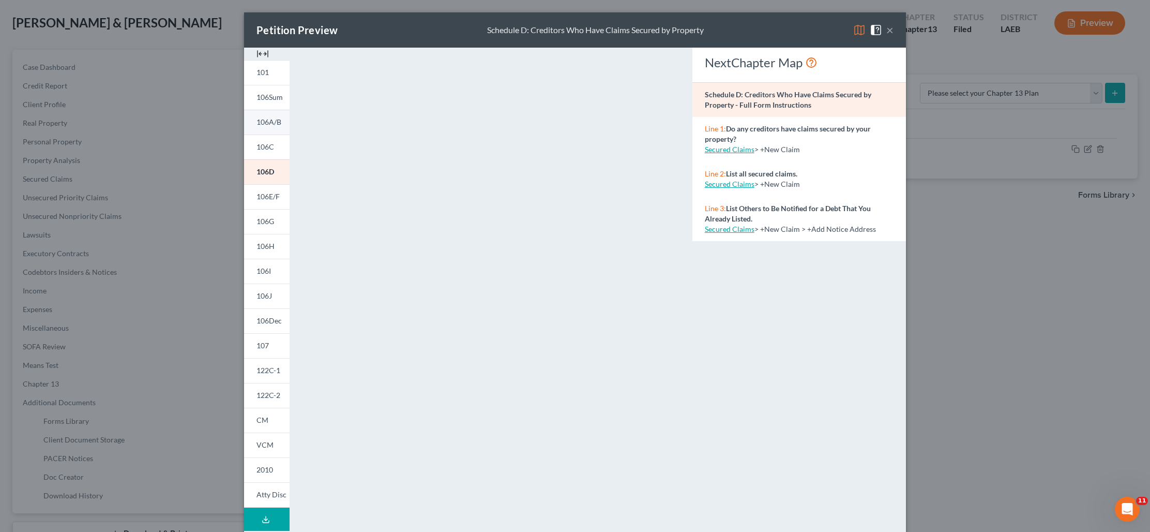
click at [276, 121] on span "106A/B" at bounding box center [269, 121] width 25 height 9
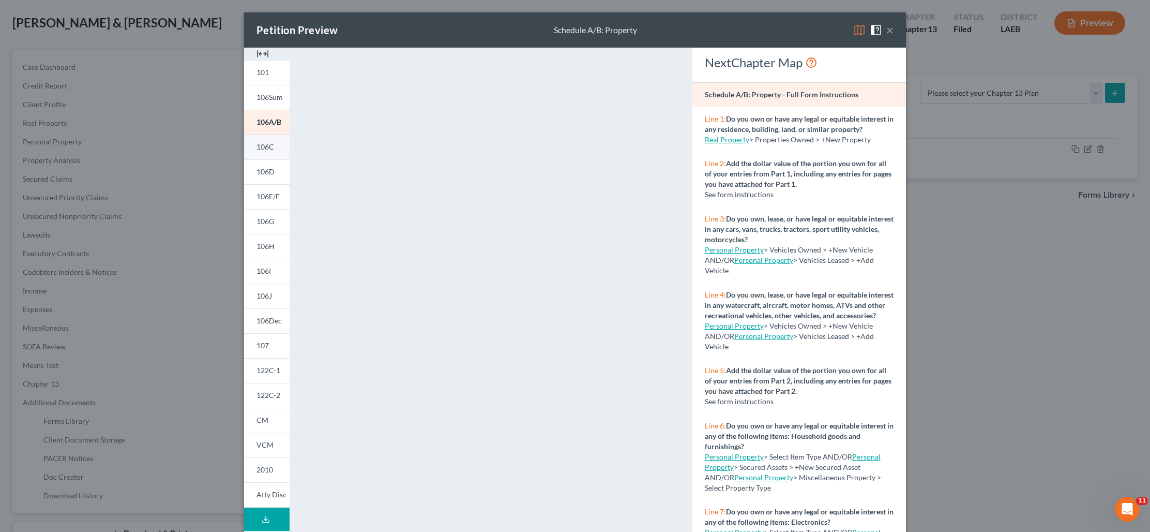
click at [258, 148] on span "106C" at bounding box center [266, 146] width 18 height 9
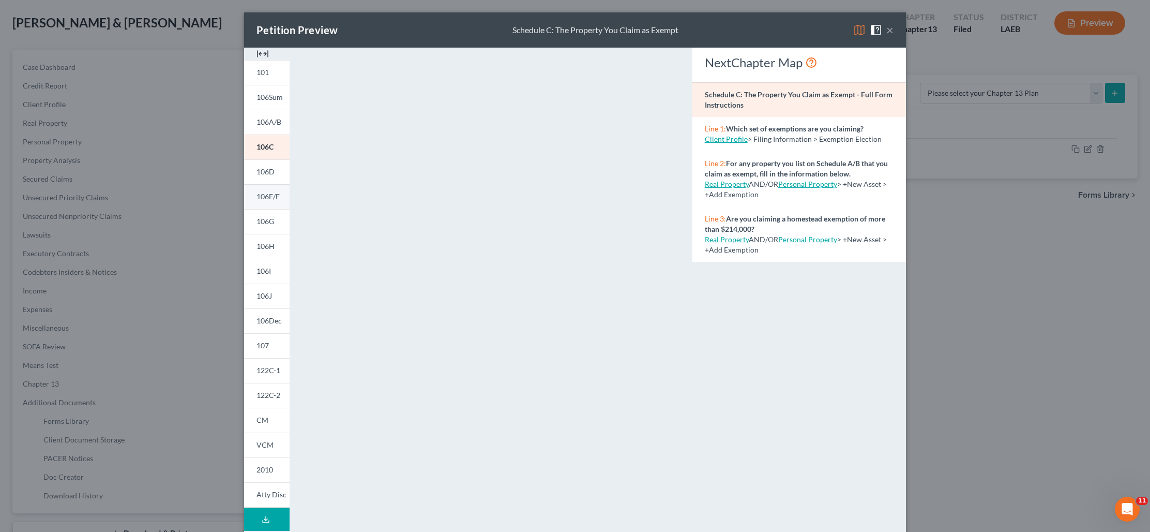
click at [269, 200] on span "106E/F" at bounding box center [268, 196] width 23 height 9
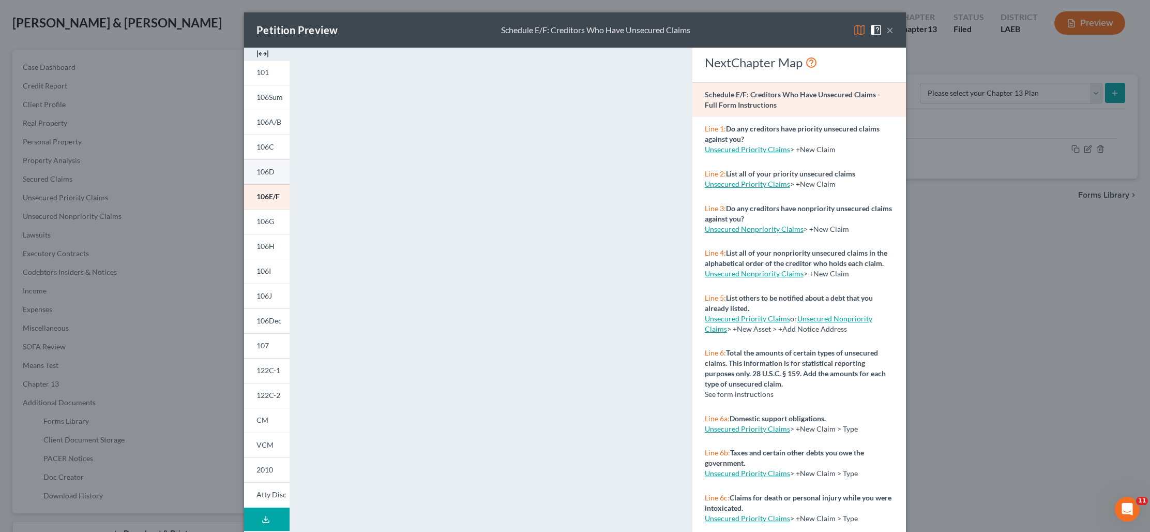
click at [272, 175] on span "106D" at bounding box center [266, 171] width 18 height 9
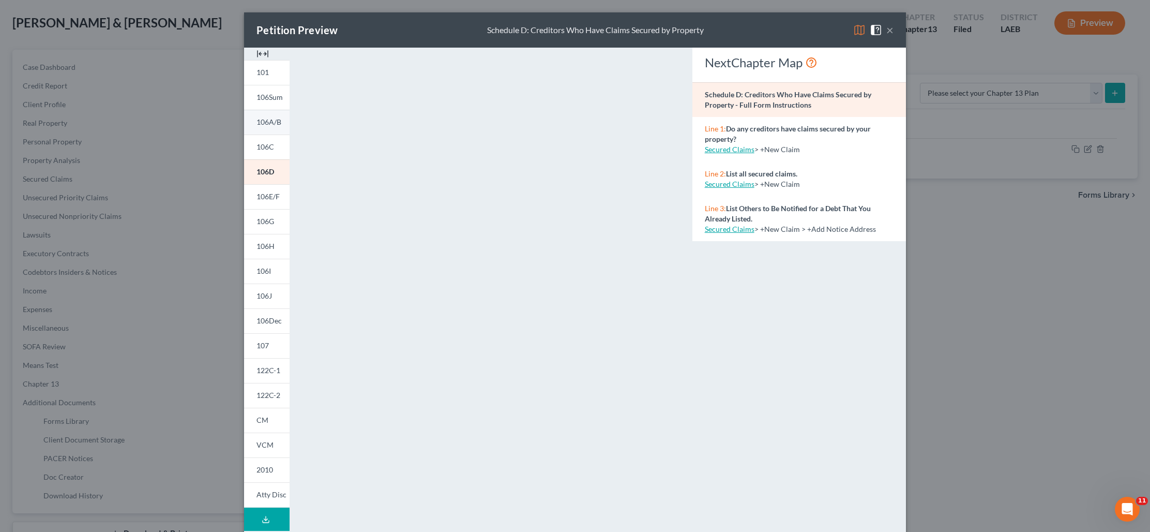
click at [282, 123] on link "106A/B" at bounding box center [267, 122] width 46 height 25
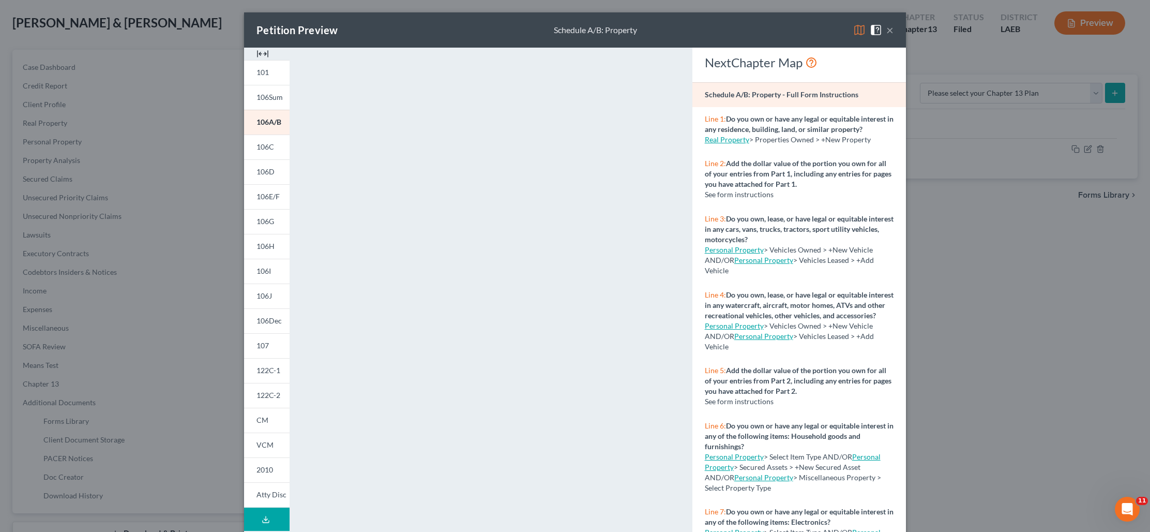
click at [890, 30] on button "×" at bounding box center [890, 30] width 7 height 12
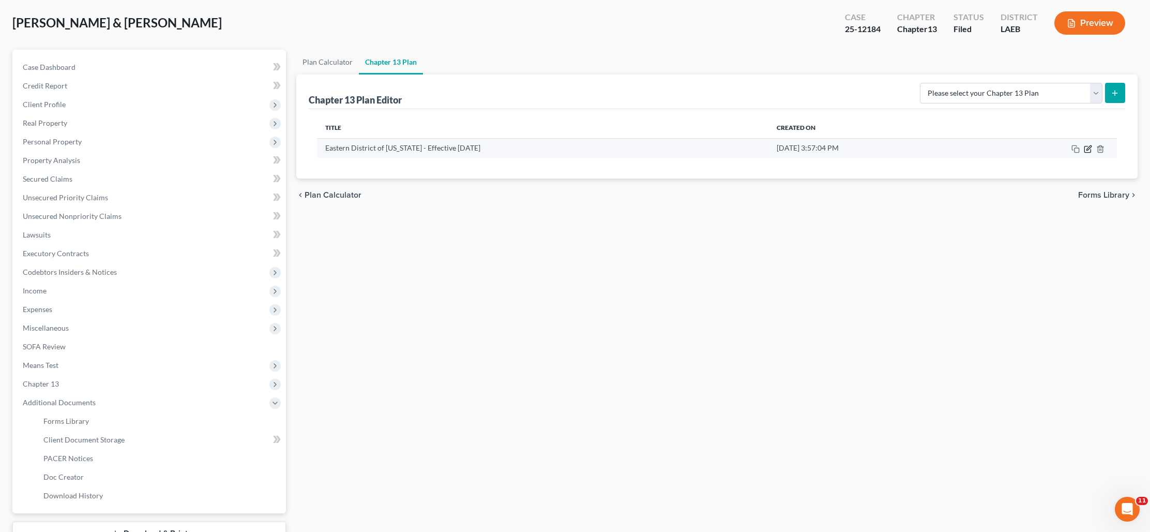
click at [1087, 149] on icon "button" at bounding box center [1089, 147] width 5 height 5
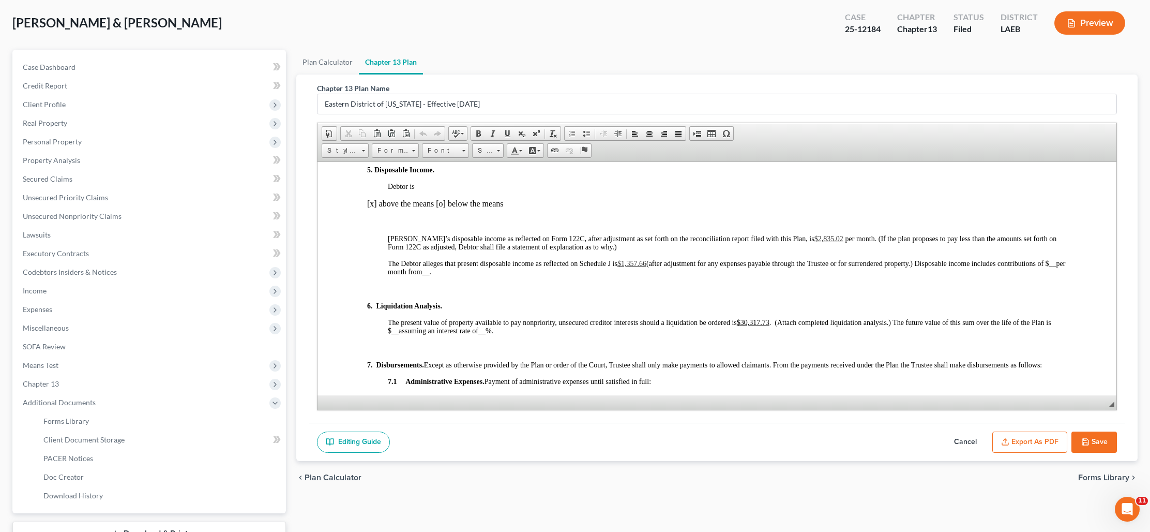
scroll to position [983, 0]
drag, startPoint x: 771, startPoint y: 323, endPoint x: 742, endPoint y: 324, distance: 28.5
click at [742, 324] on u "$30,317.73" at bounding box center [753, 321] width 33 height 8
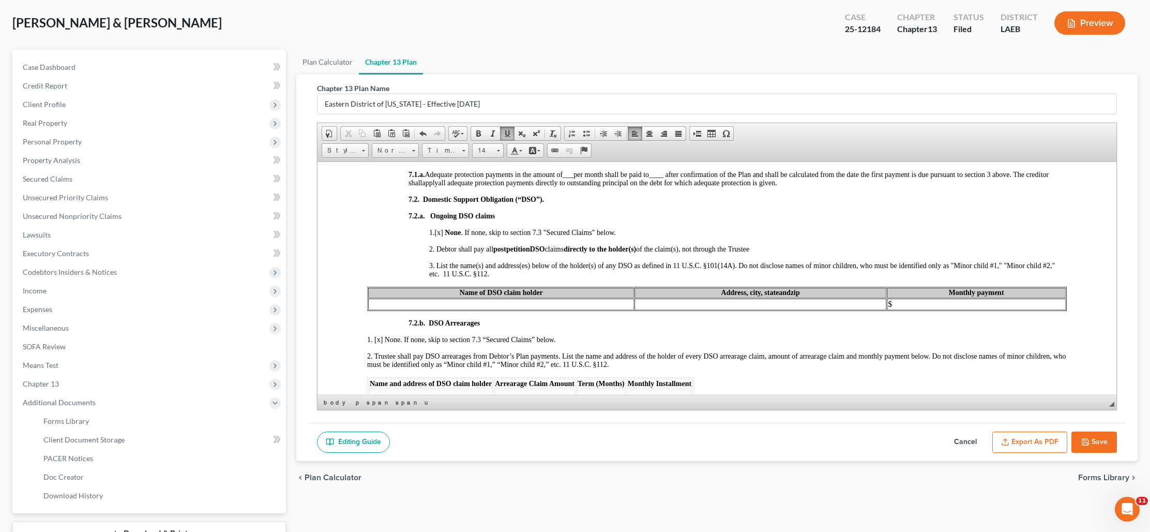
scroll to position [1291, 0]
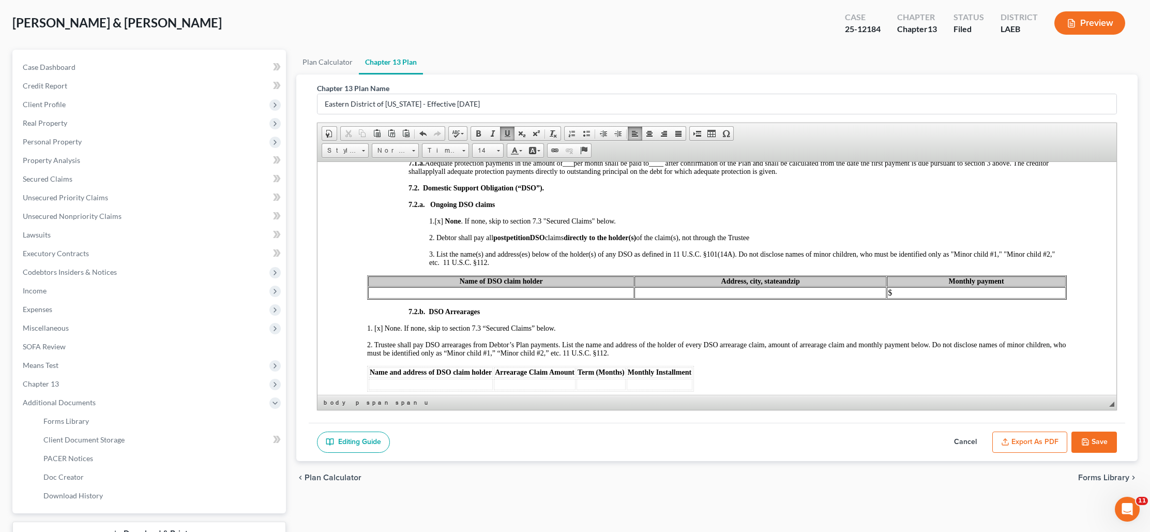
click at [1090, 433] on button "Save" at bounding box center [1095, 442] width 46 height 22
